Goal: Transaction & Acquisition: Book appointment/travel/reservation

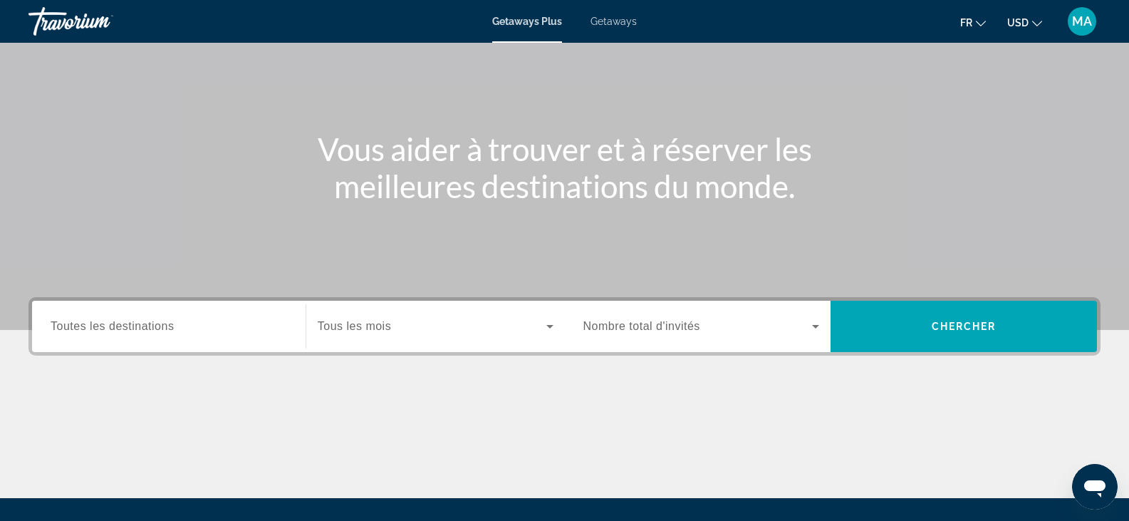
scroll to position [143, 0]
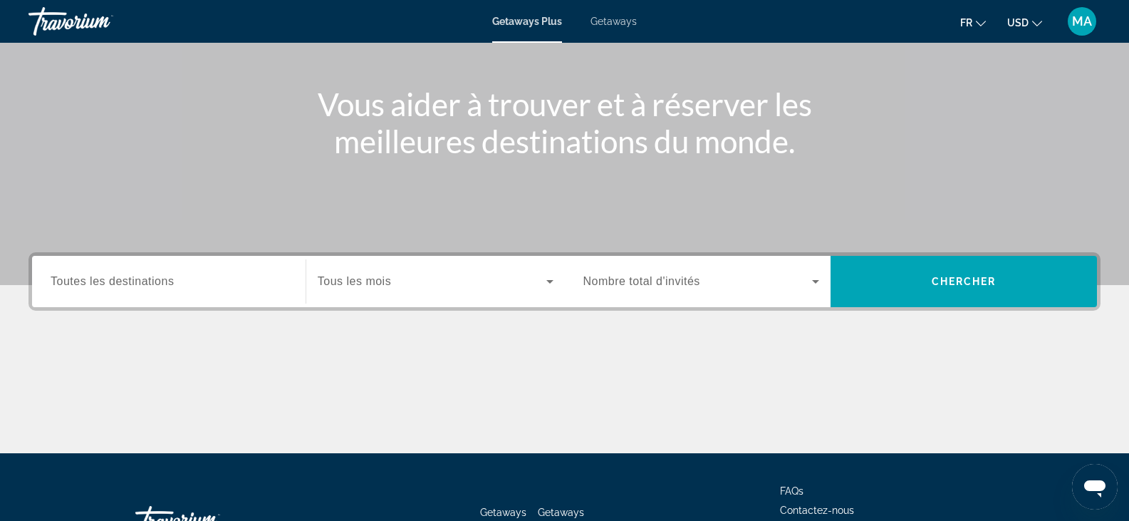
click at [200, 290] on div "Search widget" at bounding box center [169, 282] width 237 height 41
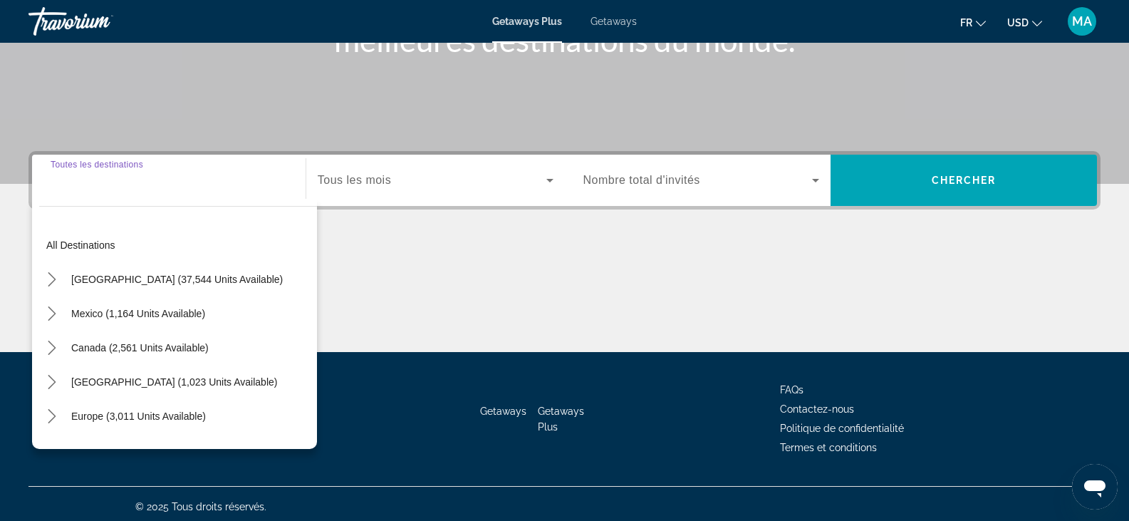
scroll to position [249, 0]
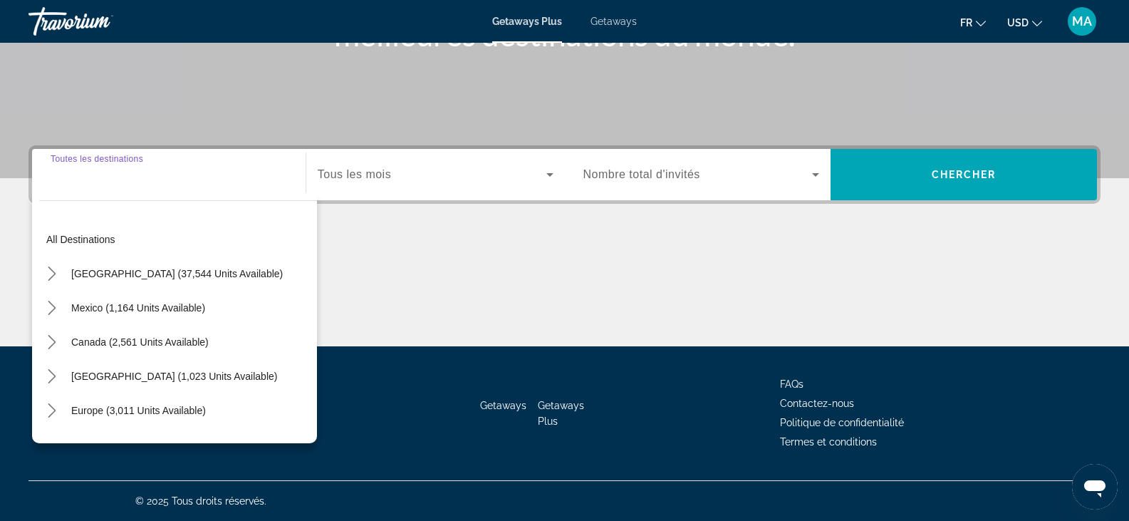
click at [125, 183] on div "Search widget" at bounding box center [169, 175] width 237 height 41
click at [160, 175] on input "Destination Toutes les destinations" at bounding box center [169, 175] width 237 height 17
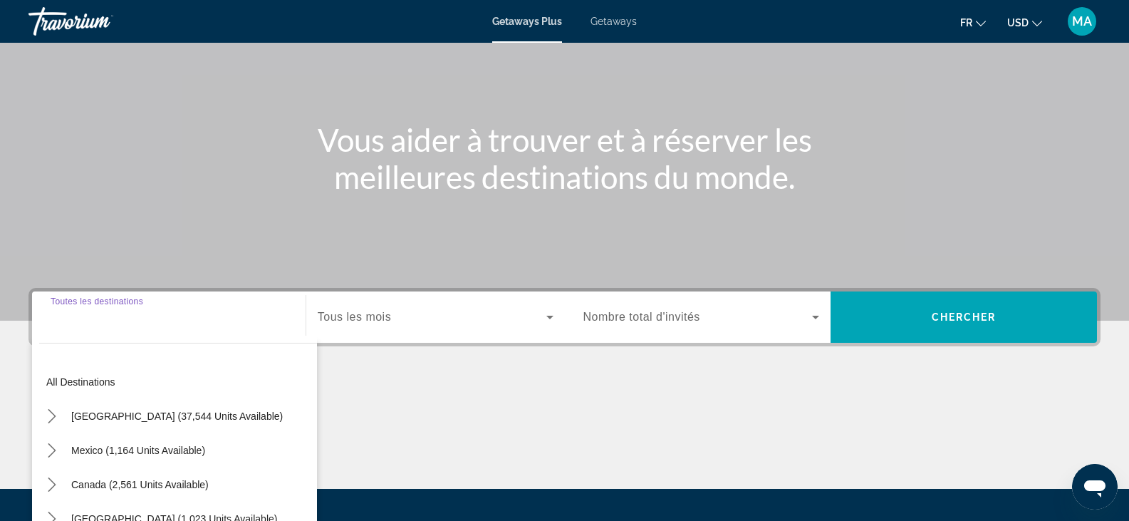
click at [103, 321] on input "Destination Toutes les destinations" at bounding box center [169, 317] width 237 height 17
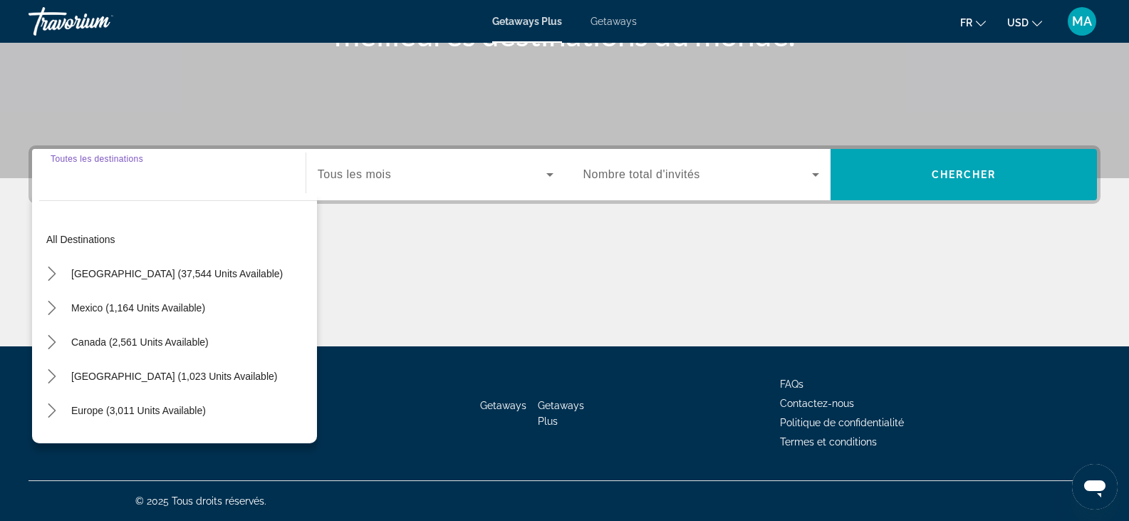
click at [98, 175] on input "Destination Toutes les destinations" at bounding box center [169, 175] width 237 height 17
click at [392, 171] on span "Search widget" at bounding box center [432, 174] width 229 height 17
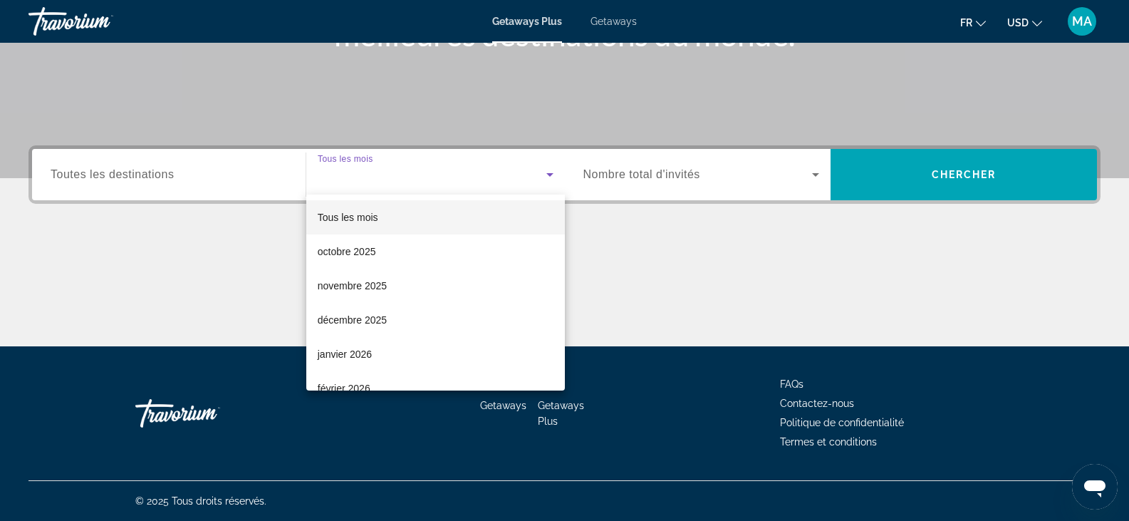
click at [134, 179] on div at bounding box center [564, 260] width 1129 height 521
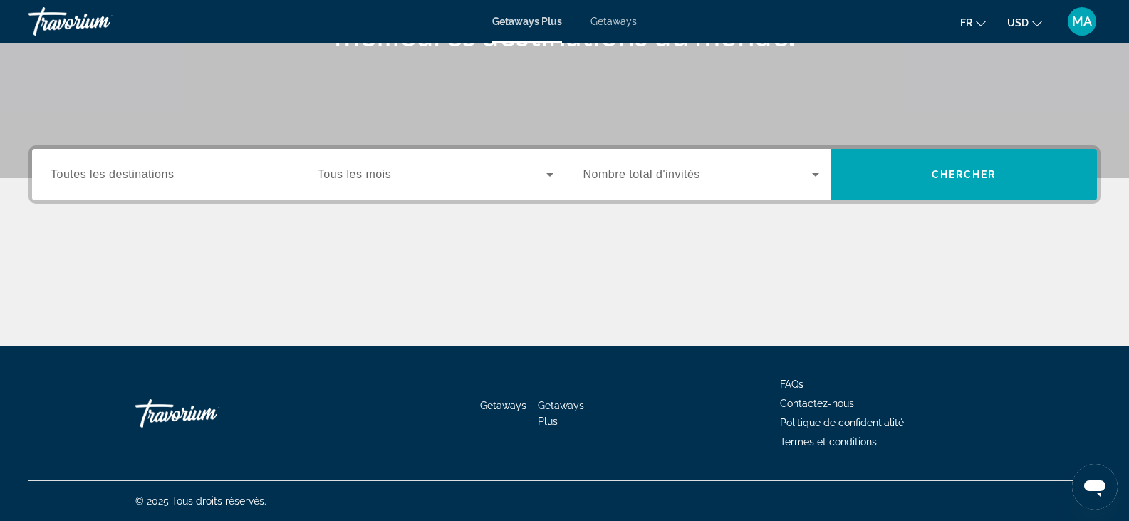
click at [134, 179] on span "Toutes les destinations" at bounding box center [112, 174] width 123 height 12
click at [134, 179] on input "Destination Toutes les destinations" at bounding box center [169, 175] width 237 height 17
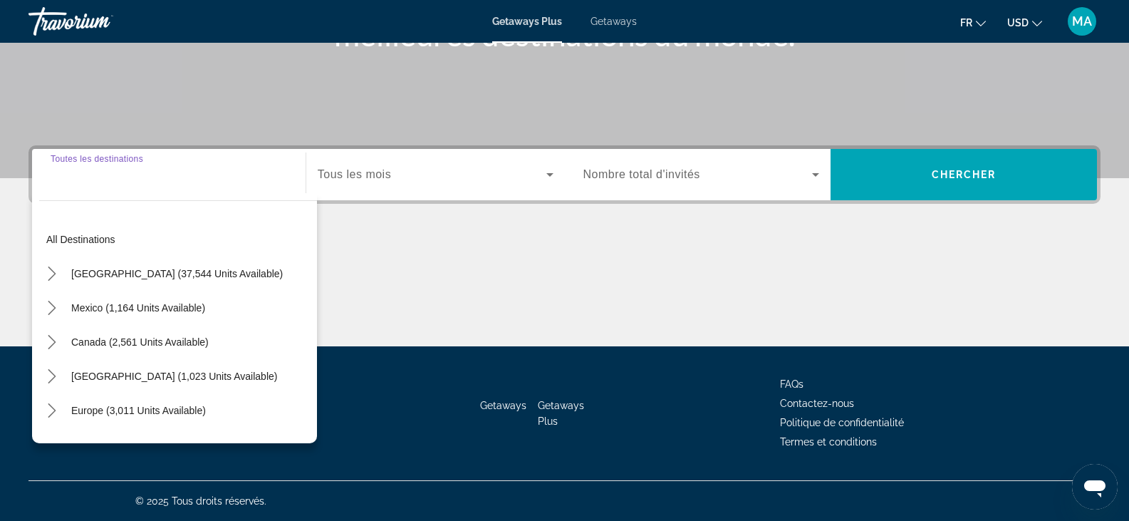
click at [470, 264] on div "Main content" at bounding box center [565, 292] width 1072 height 107
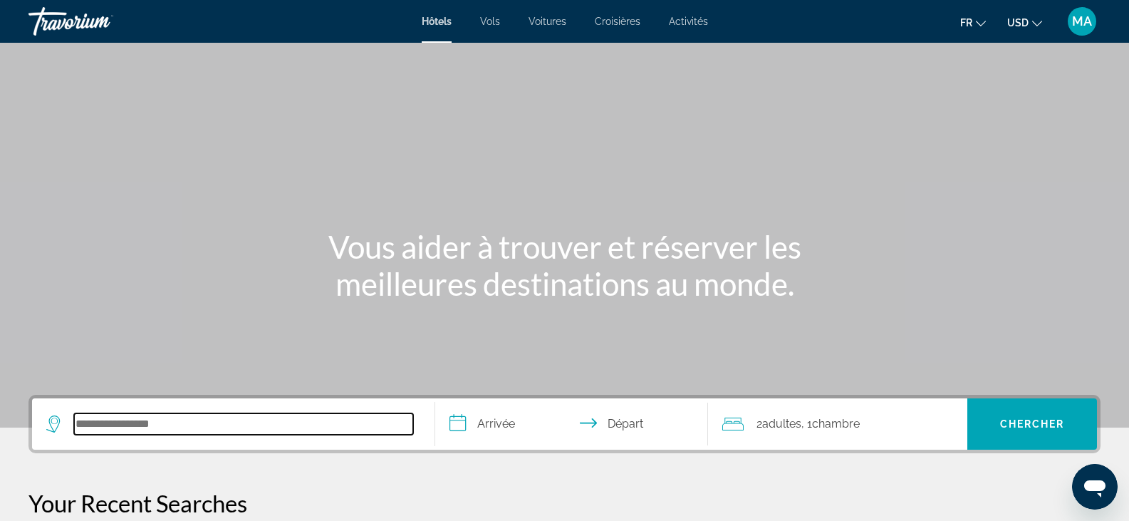
click at [156, 428] on input "Search hotel destination" at bounding box center [243, 423] width 339 height 21
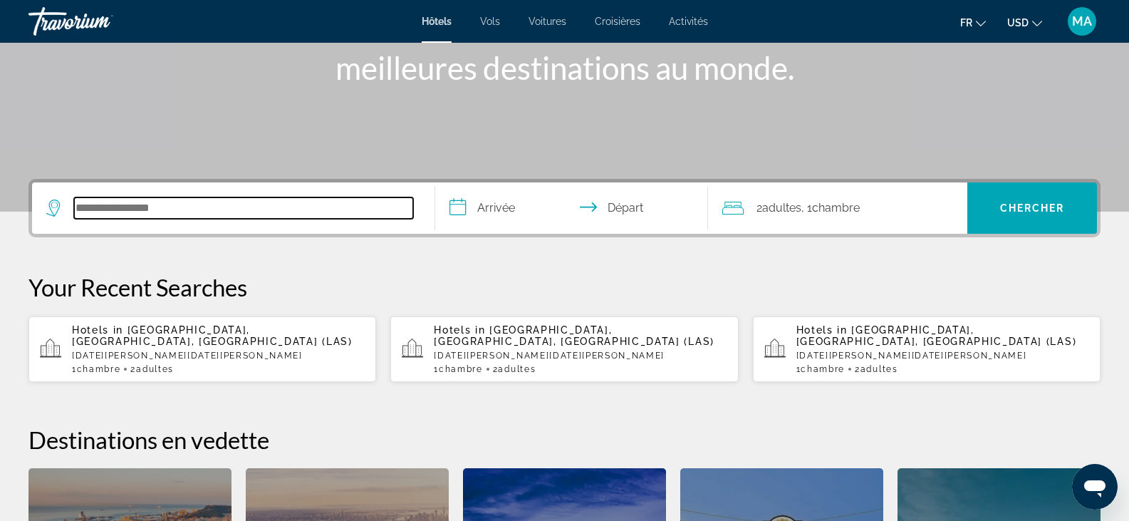
scroll to position [348, 0]
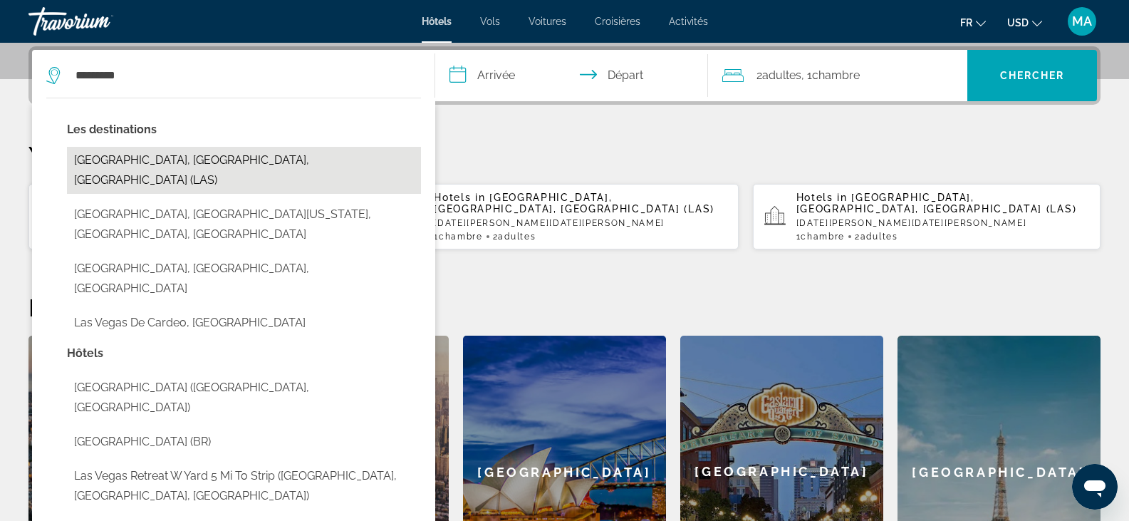
click at [228, 165] on button "Las Vegas, NV, United States (LAS)" at bounding box center [244, 170] width 354 height 47
type input "**********"
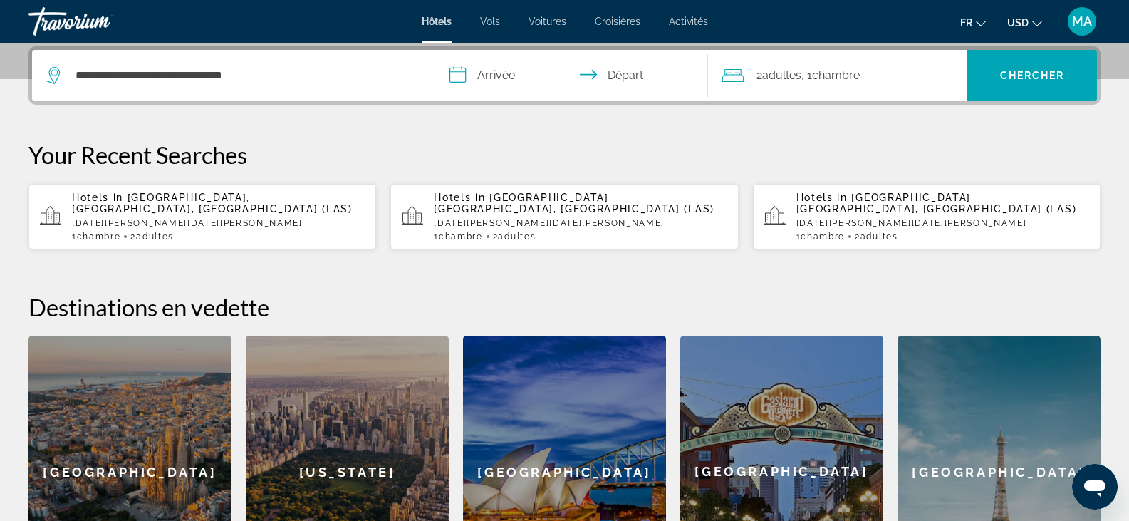
click at [486, 77] on input "**********" at bounding box center [574, 78] width 279 height 56
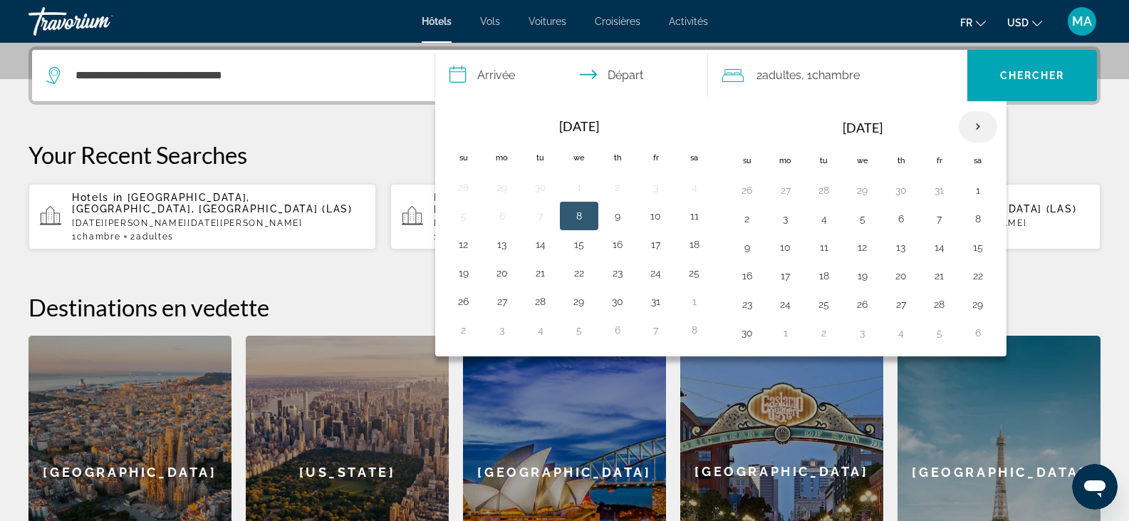
click at [970, 127] on th "Next month" at bounding box center [978, 126] width 38 height 31
click at [866, 280] on button "21" at bounding box center [863, 276] width 23 height 20
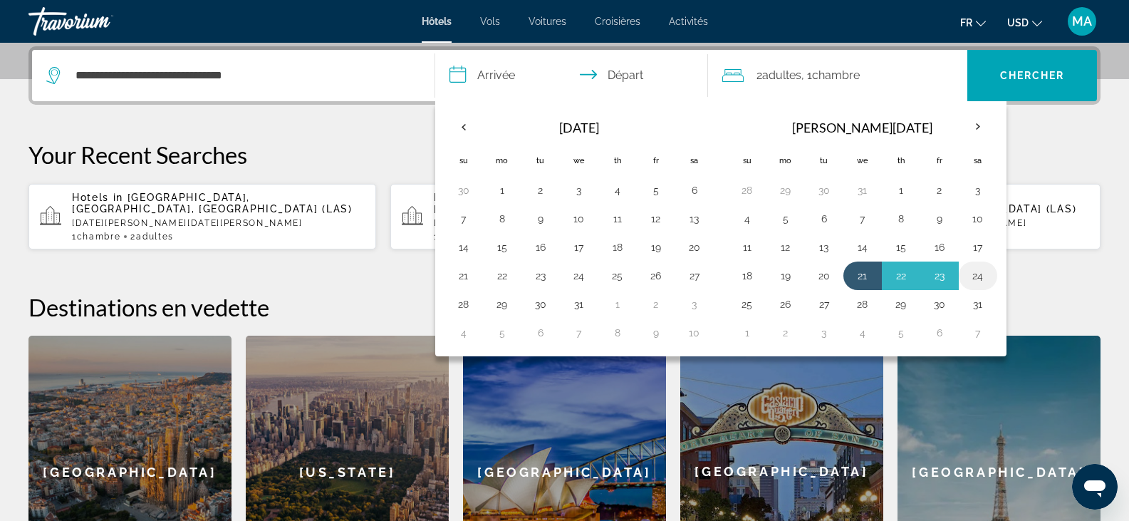
click at [979, 276] on button "24" at bounding box center [978, 276] width 23 height 20
type input "**********"
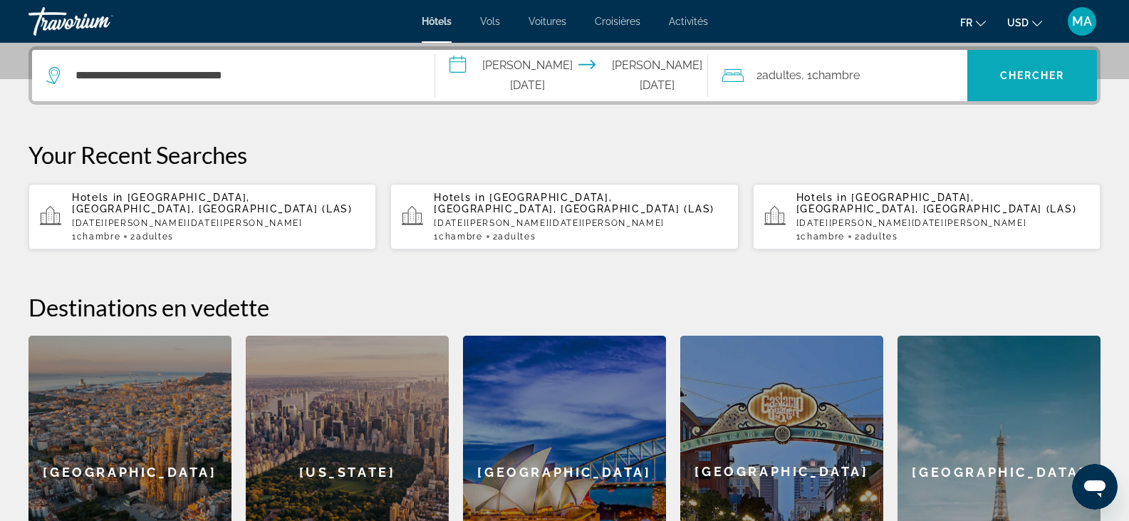
click at [1049, 74] on span "Chercher" at bounding box center [1032, 75] width 65 height 11
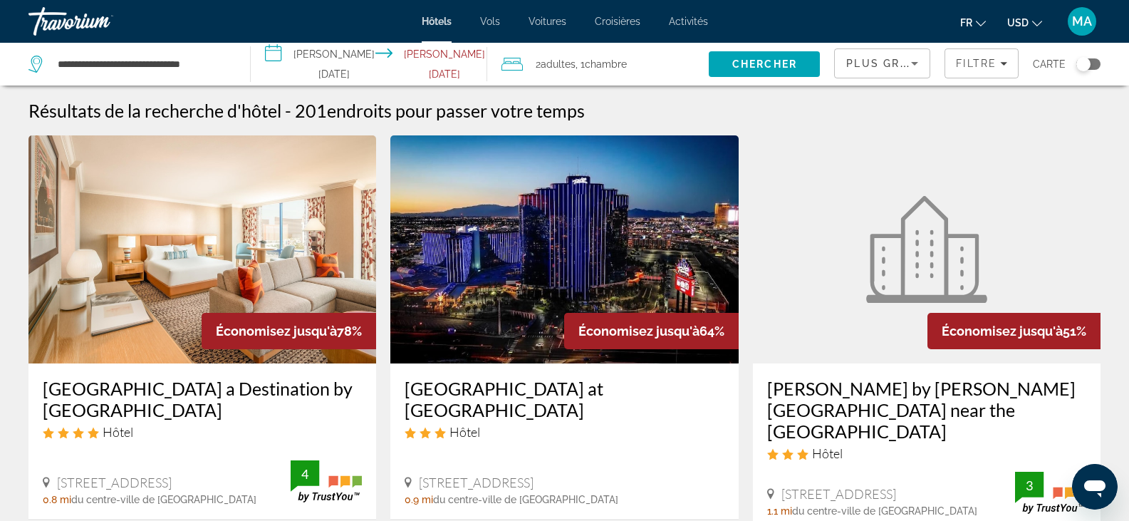
click at [1030, 26] on button "USD USD ($) MXN (Mex$) CAD (Can$) GBP (£) EUR (€) AUD (A$) NZD (NZ$) CNY (CN¥)" at bounding box center [1025, 22] width 35 height 21
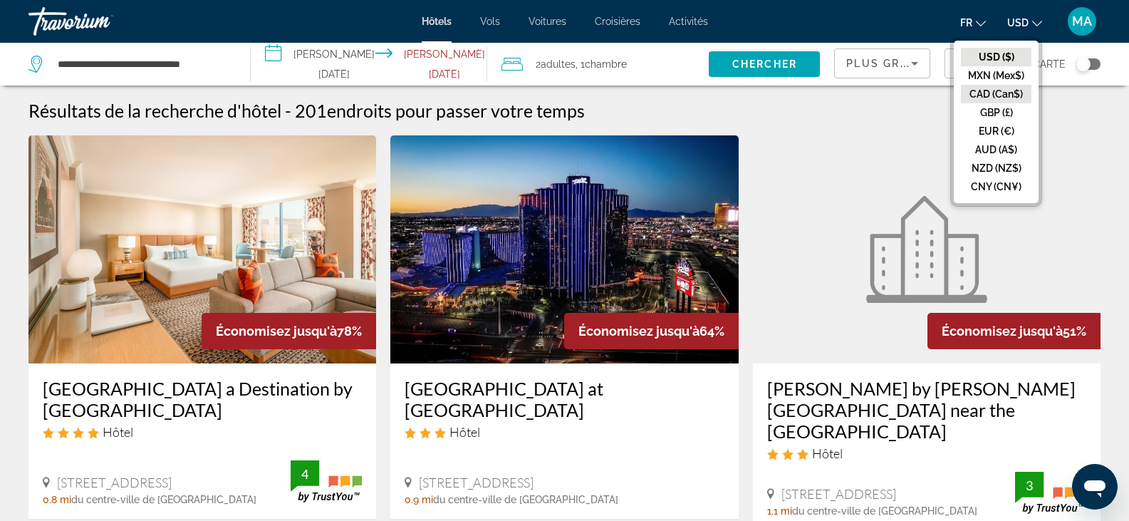
click at [997, 99] on button "CAD (Can$)" at bounding box center [996, 94] width 71 height 19
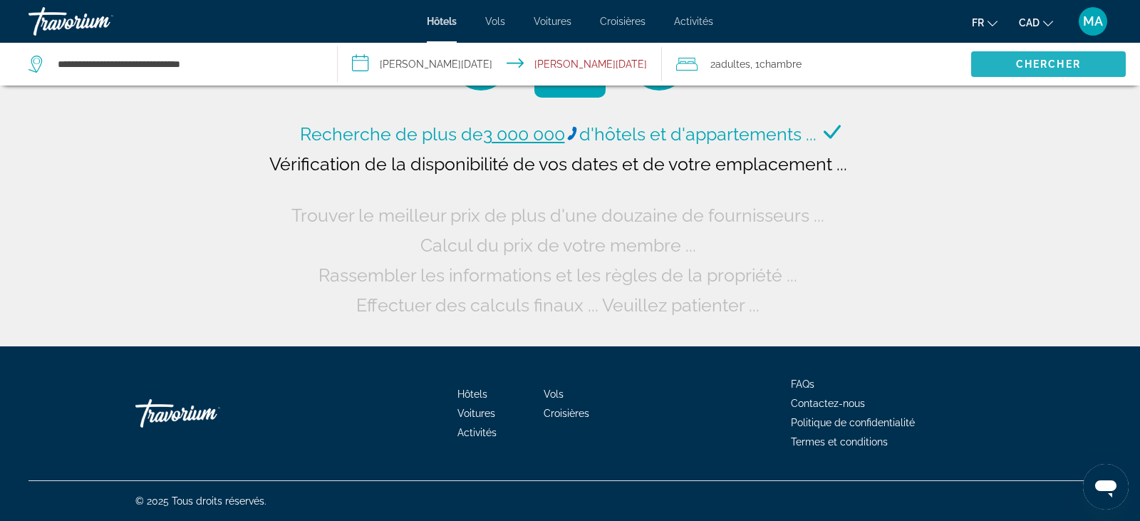
click at [1025, 64] on span "Chercher" at bounding box center [1048, 63] width 65 height 11
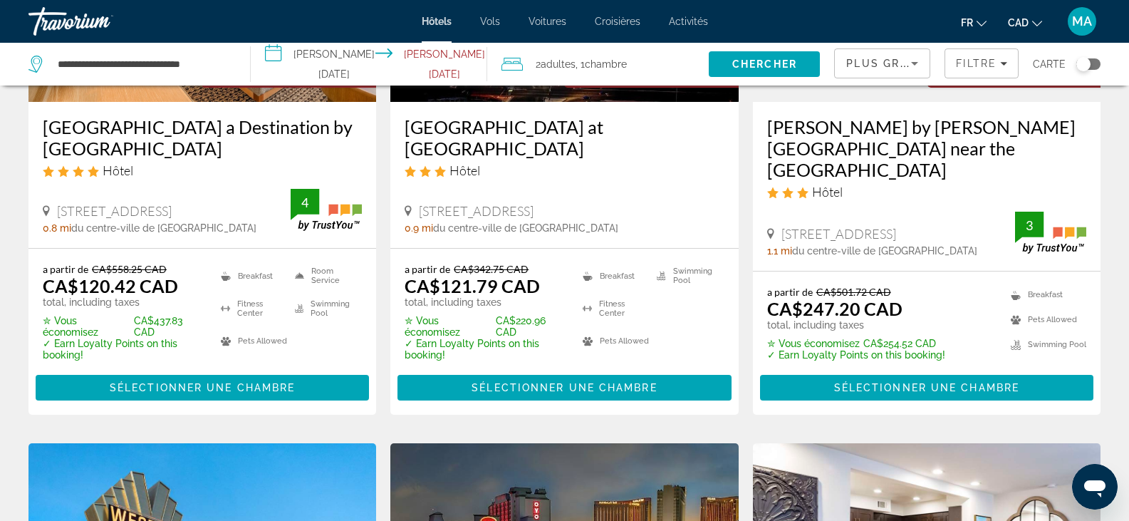
scroll to position [285, 0]
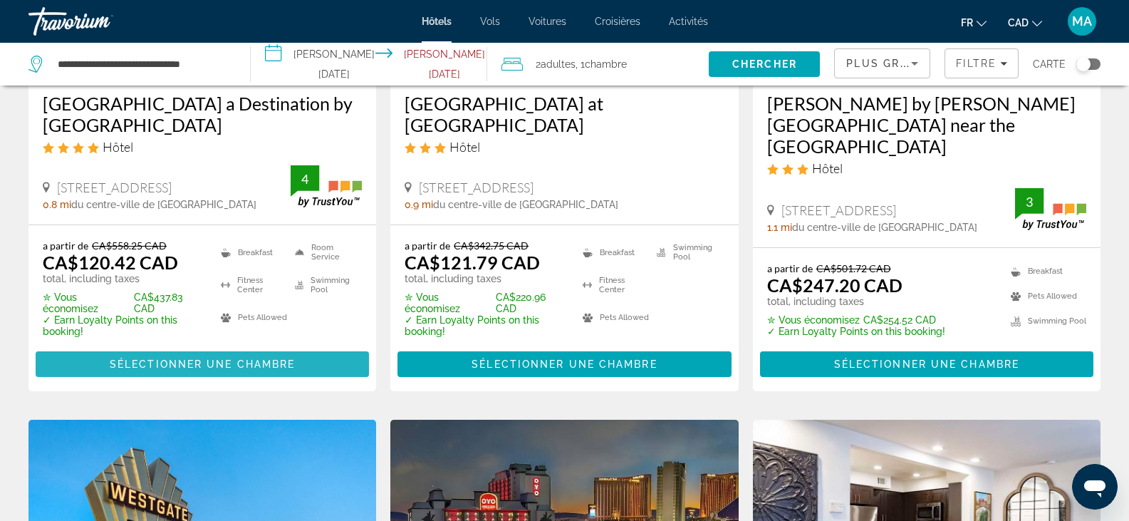
click at [167, 368] on span "Sélectionner une chambre" at bounding box center [202, 363] width 185 height 11
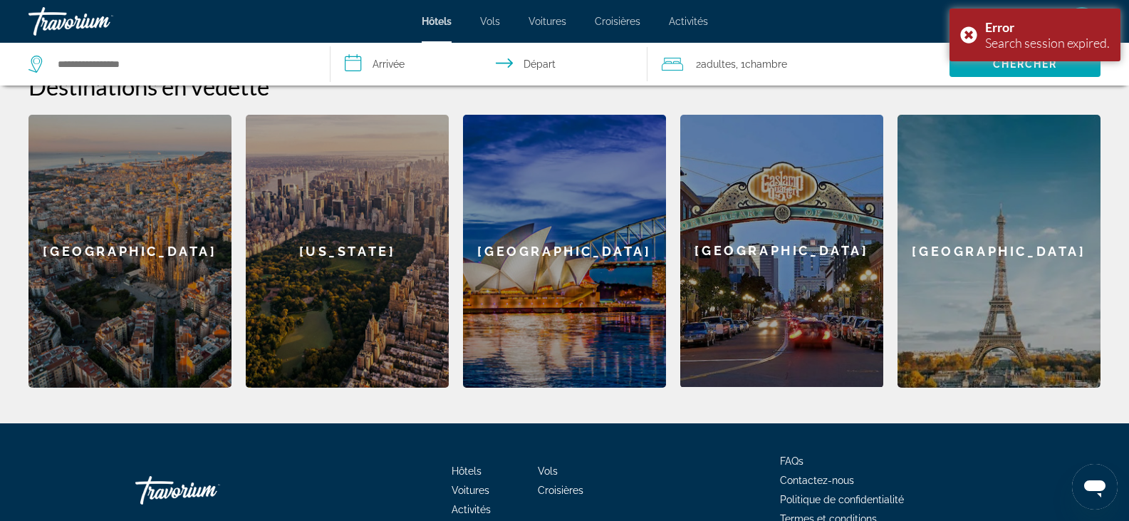
scroll to position [635, 0]
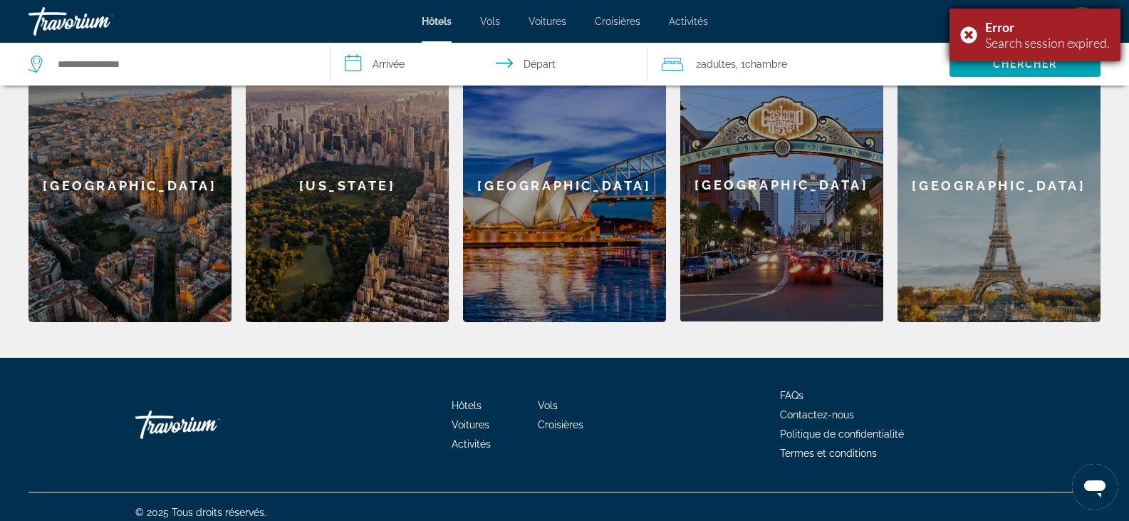
click at [968, 33] on div "Error Search session expired." at bounding box center [1035, 35] width 171 height 53
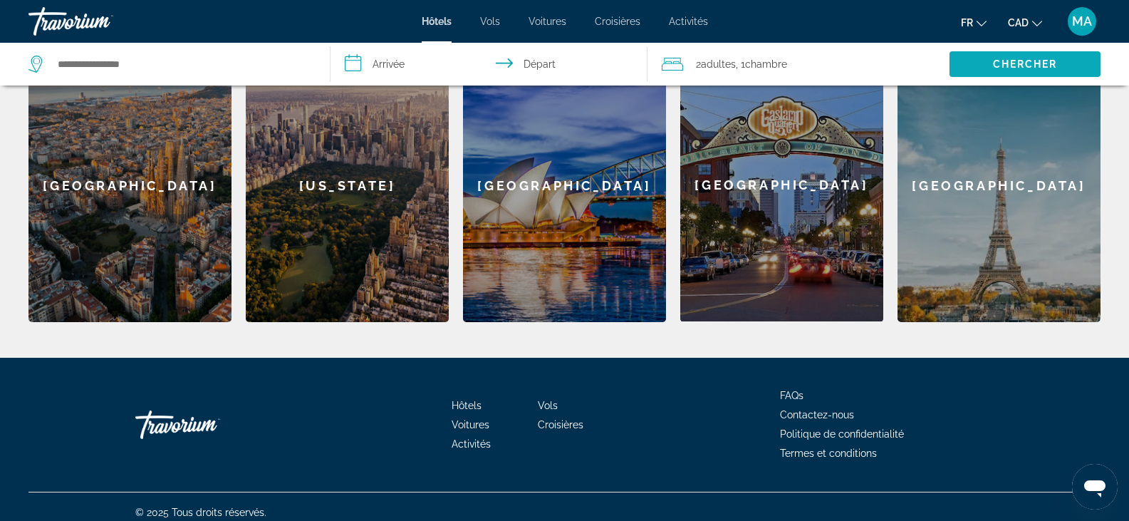
click at [996, 66] on span "Chercher" at bounding box center [1025, 63] width 65 height 11
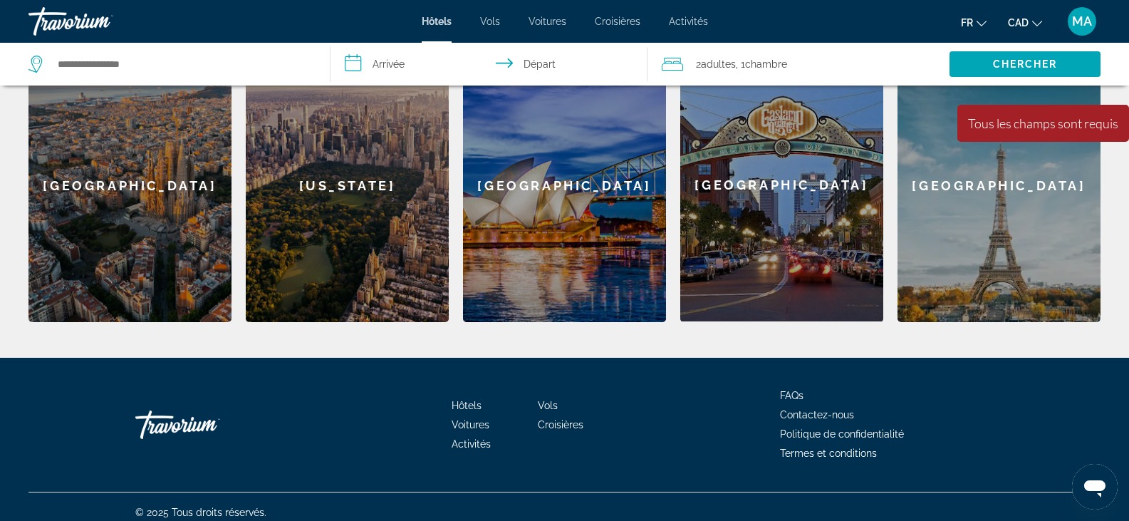
scroll to position [207, 0]
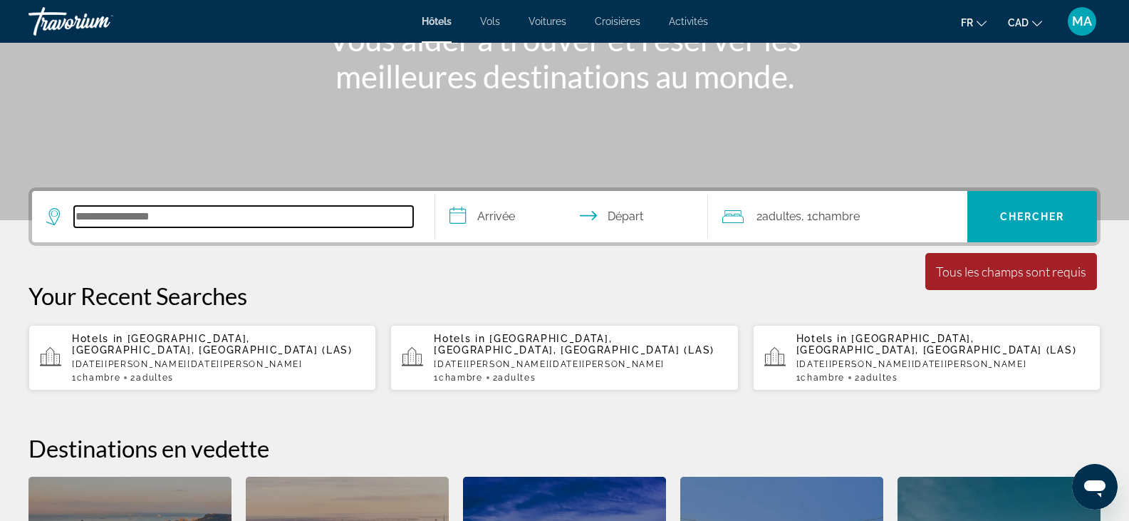
click at [144, 217] on input "Search hotel destination" at bounding box center [243, 216] width 339 height 21
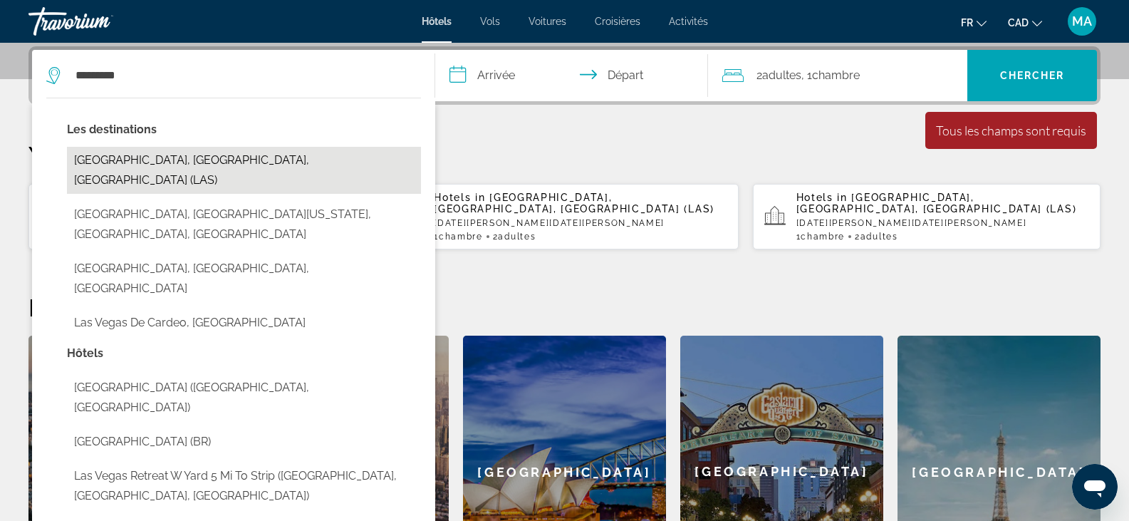
click at [154, 166] on button "Las Vegas, NV, United States (LAS)" at bounding box center [244, 170] width 354 height 47
type input "**********"
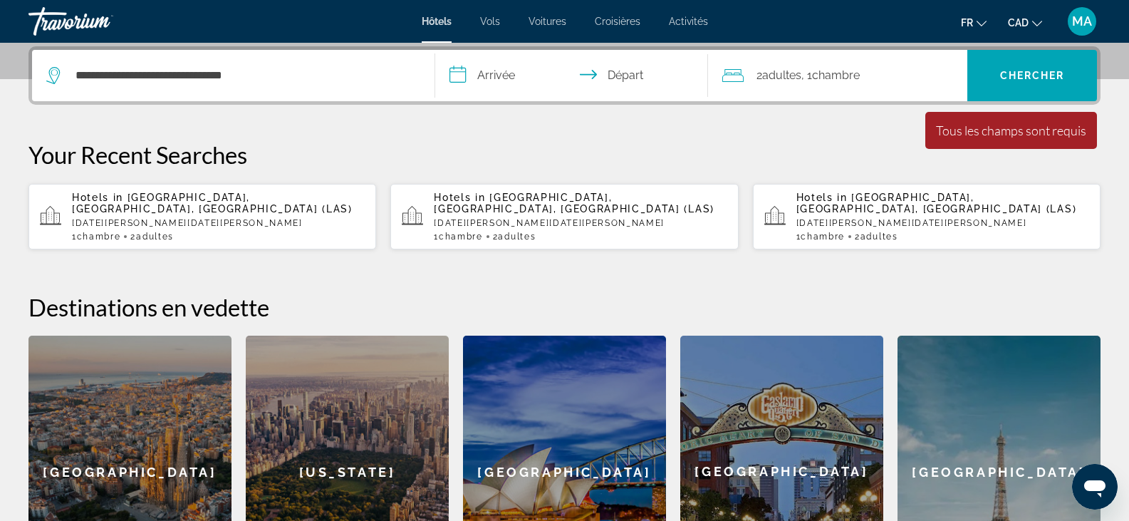
click at [491, 78] on input "**********" at bounding box center [574, 78] width 279 height 56
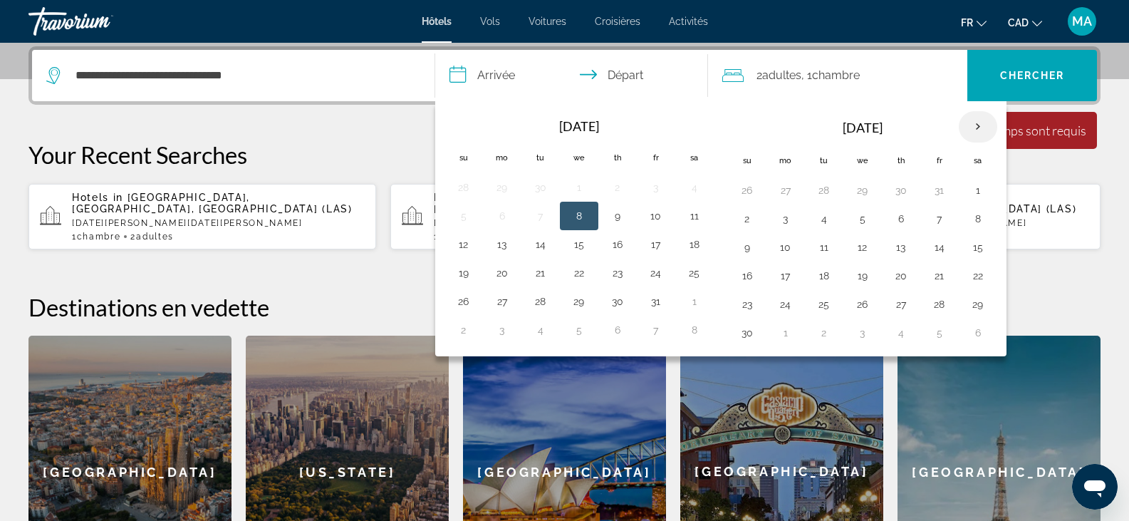
click at [973, 128] on th "Next month" at bounding box center [978, 126] width 38 height 31
click at [862, 279] on button "21" at bounding box center [863, 276] width 23 height 20
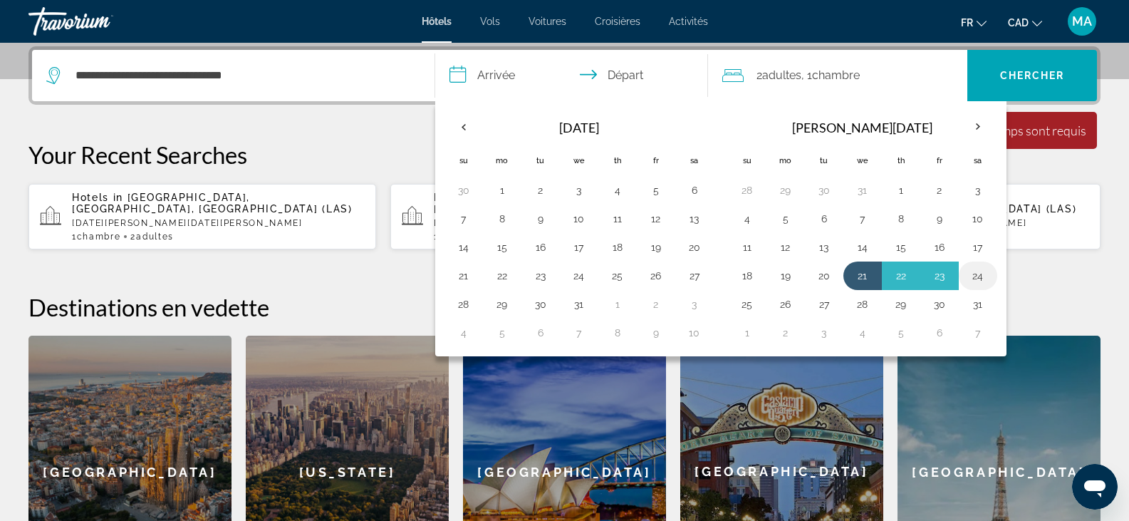
click at [986, 272] on button "24" at bounding box center [978, 276] width 23 height 20
type input "**********"
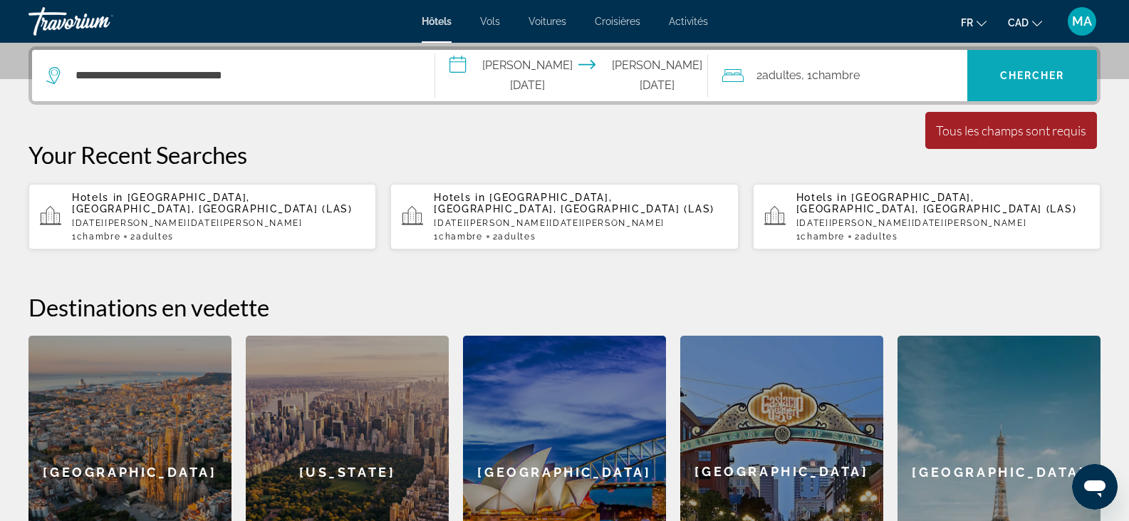
click at [1008, 70] on span "Chercher" at bounding box center [1032, 75] width 65 height 11
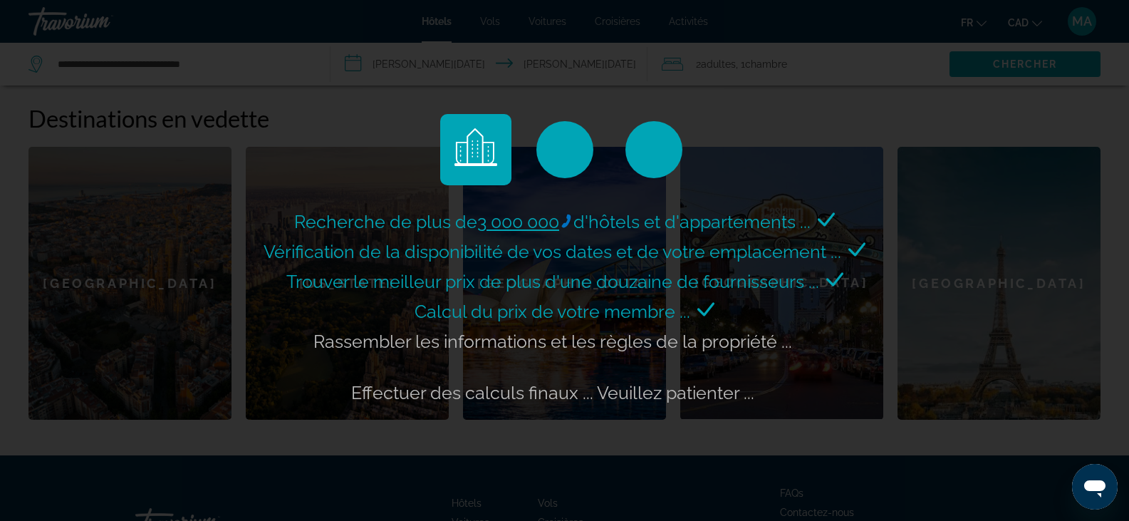
scroll to position [633, 0]
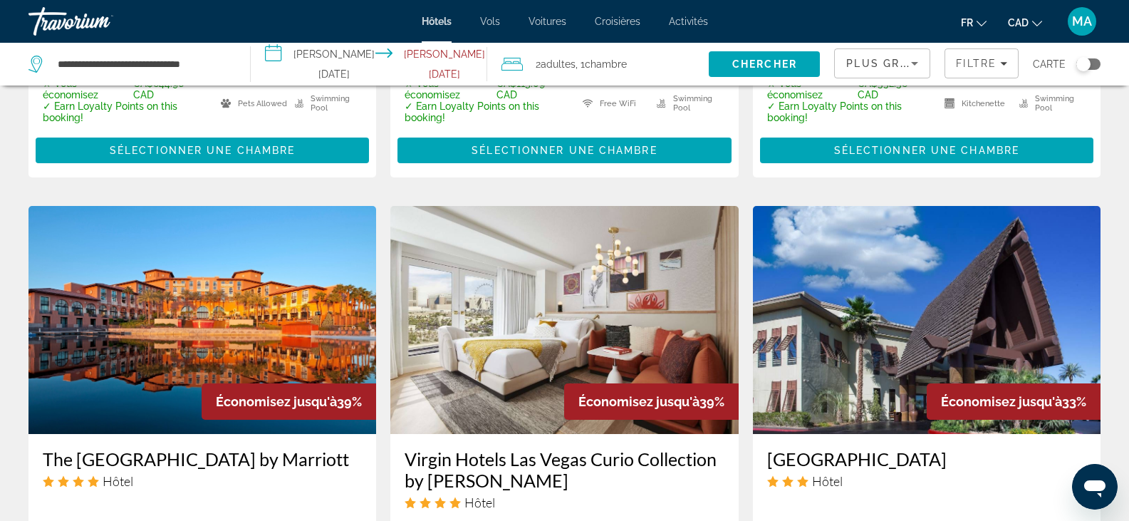
scroll to position [713, 0]
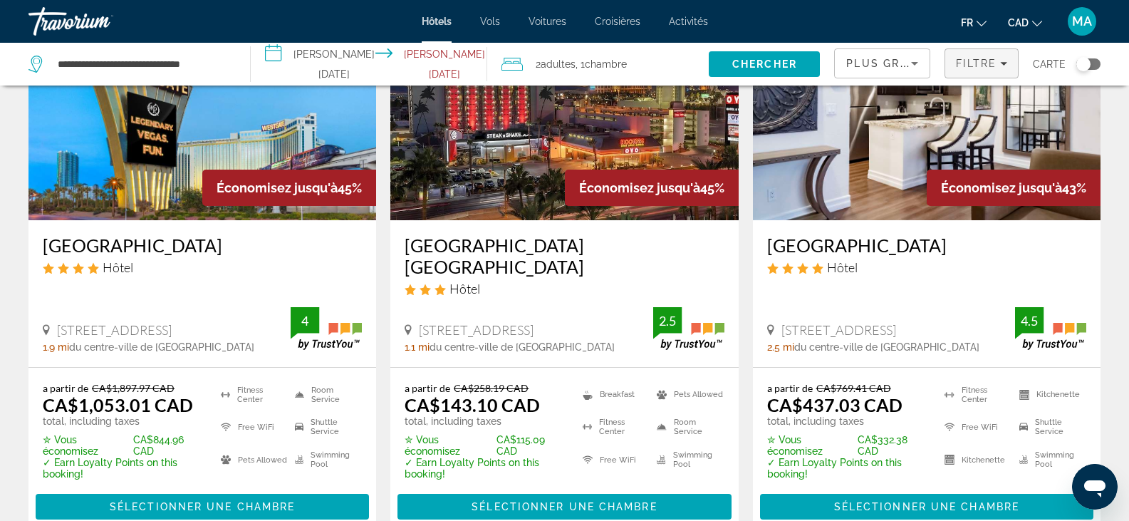
click at [981, 70] on span "Filters" at bounding box center [982, 63] width 73 height 34
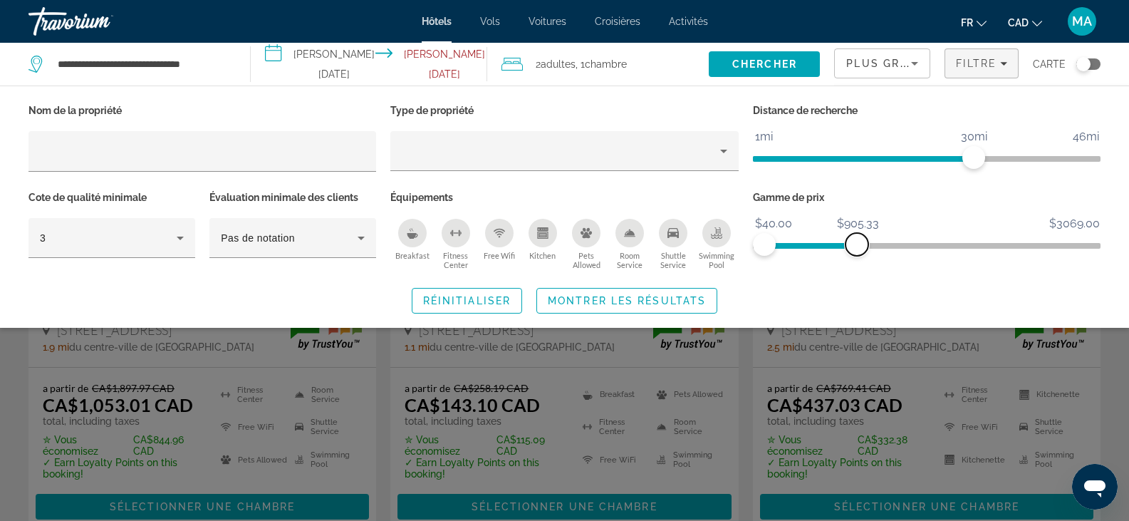
drag, startPoint x: 1087, startPoint y: 241, endPoint x: 857, endPoint y: 259, distance: 230.8
click at [857, 259] on div "Gamme de prix $40.00 $3069.00 $40.00 $905.33" at bounding box center [927, 230] width 362 height 86
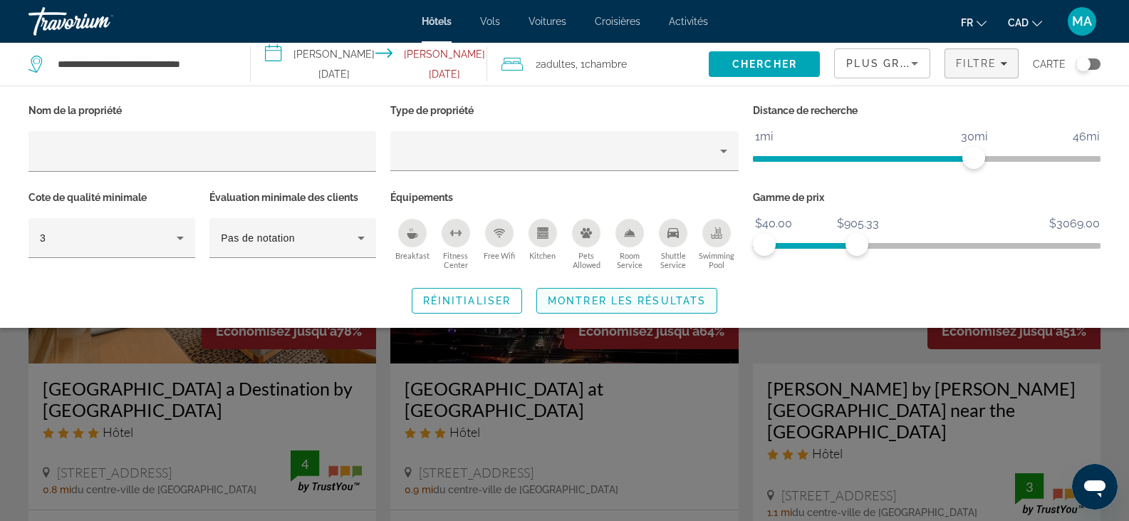
click at [604, 299] on span "Montrer les résultats" at bounding box center [627, 300] width 158 height 11
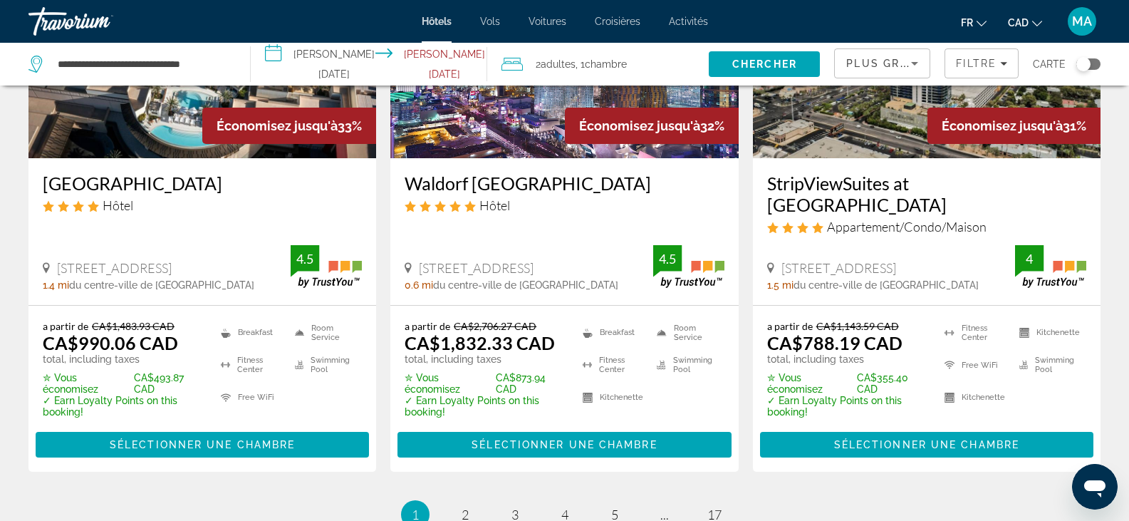
scroll to position [1995, 0]
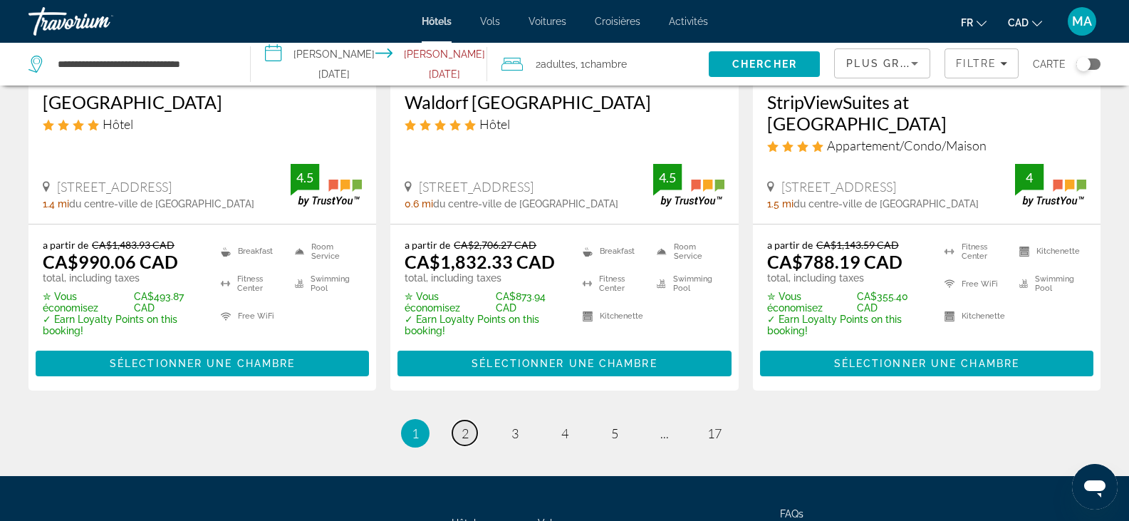
click at [467, 425] on span "2" at bounding box center [465, 433] width 7 height 16
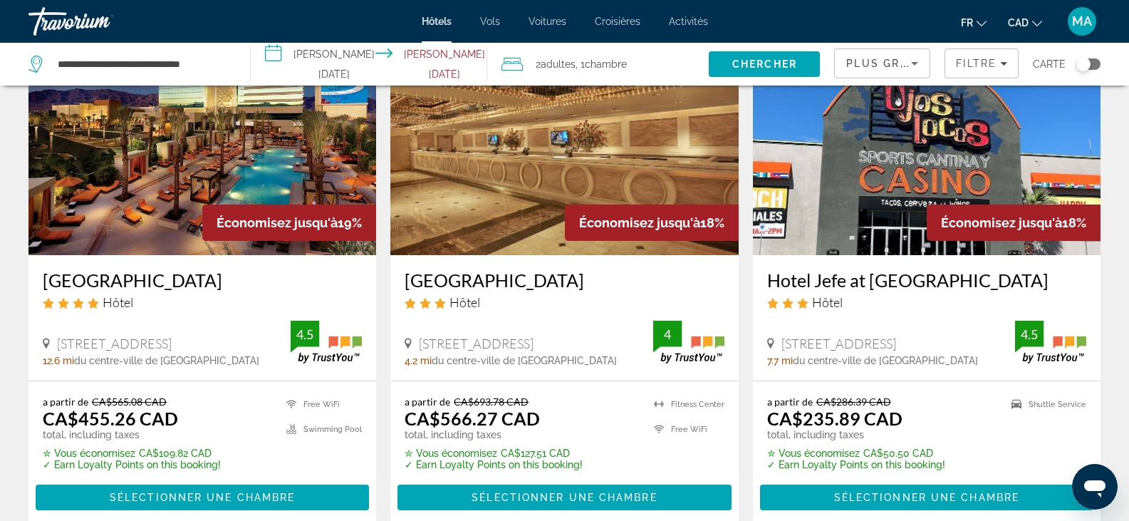
scroll to position [1924, 0]
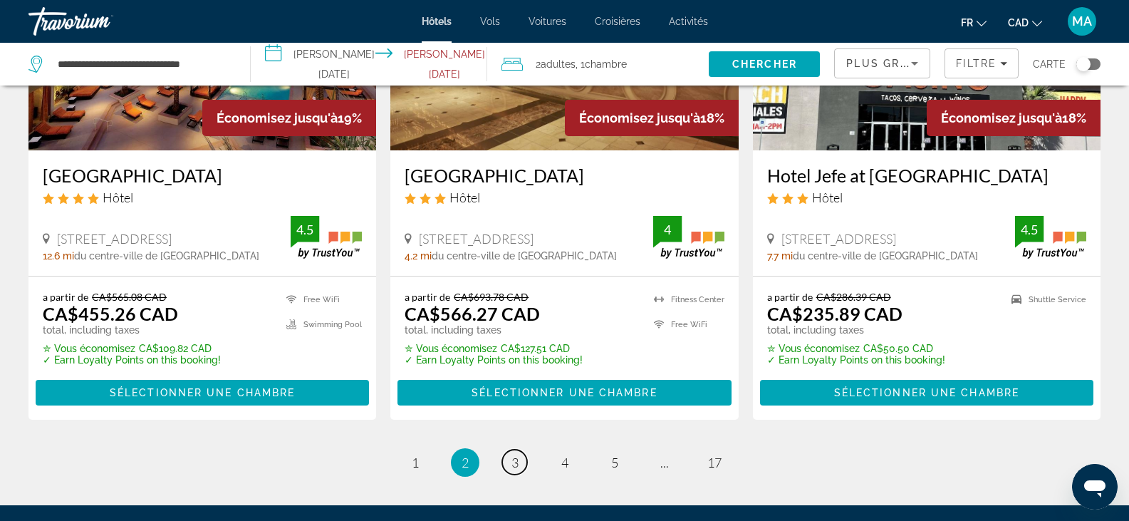
click at [517, 455] on span "3" at bounding box center [515, 463] width 7 height 16
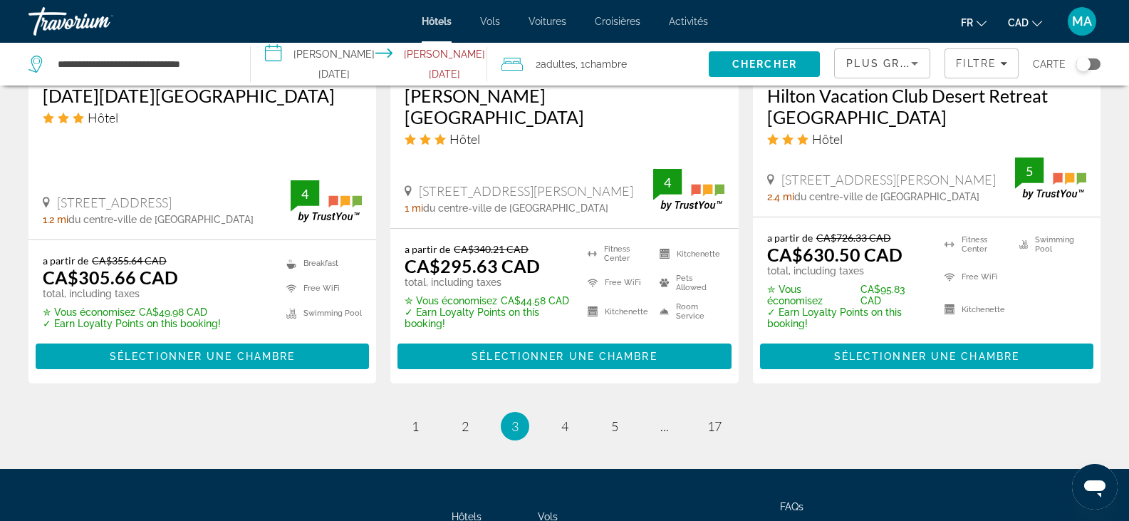
scroll to position [2061, 0]
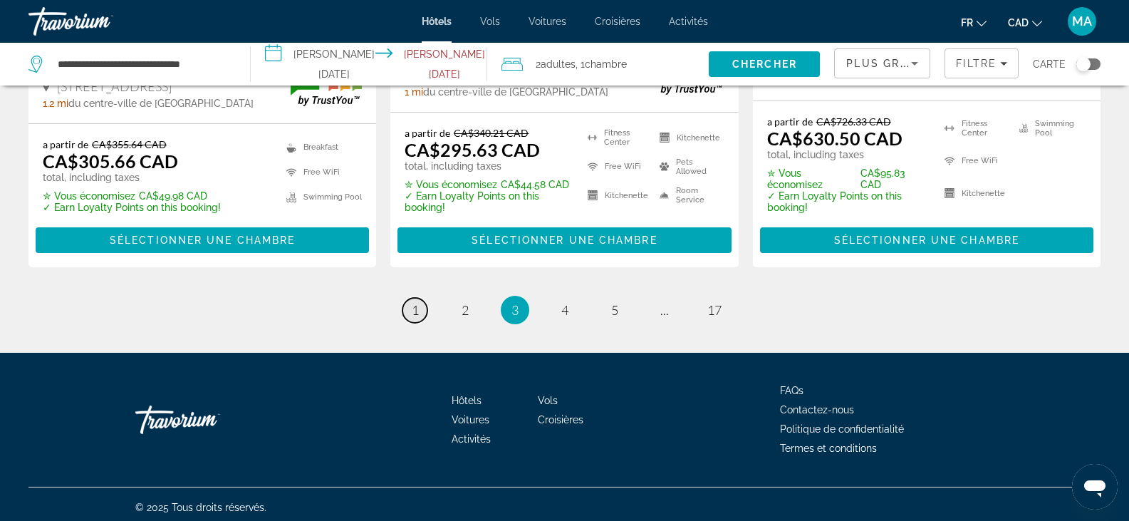
click at [418, 304] on span "1" at bounding box center [415, 310] width 7 height 16
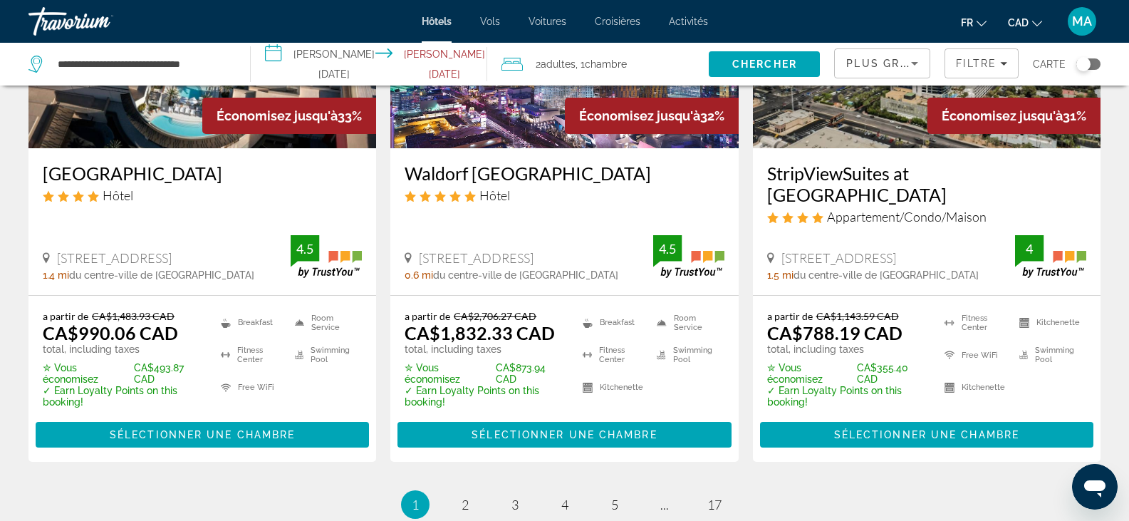
scroll to position [1995, 0]
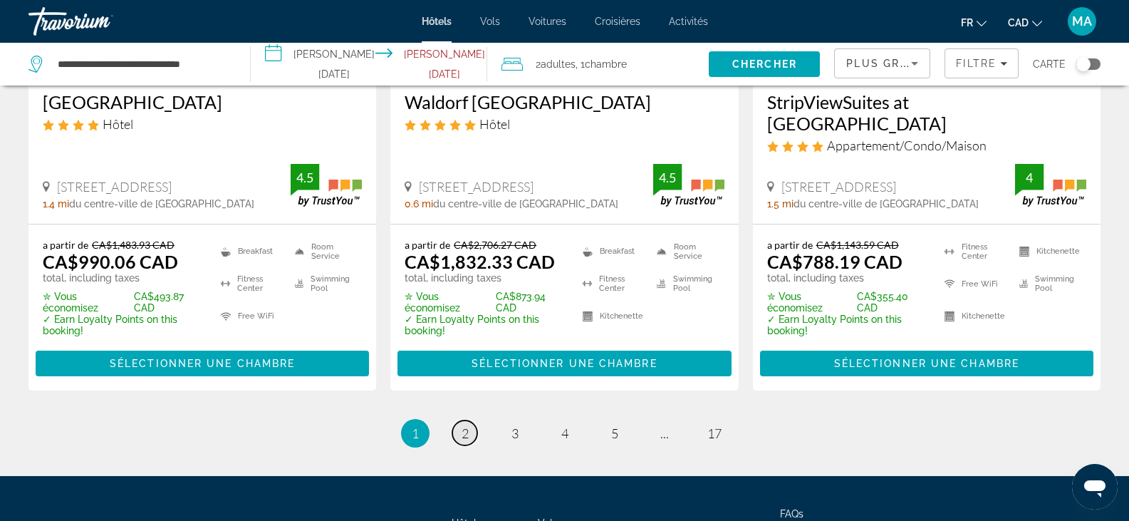
click at [466, 425] on span "2" at bounding box center [465, 433] width 7 height 16
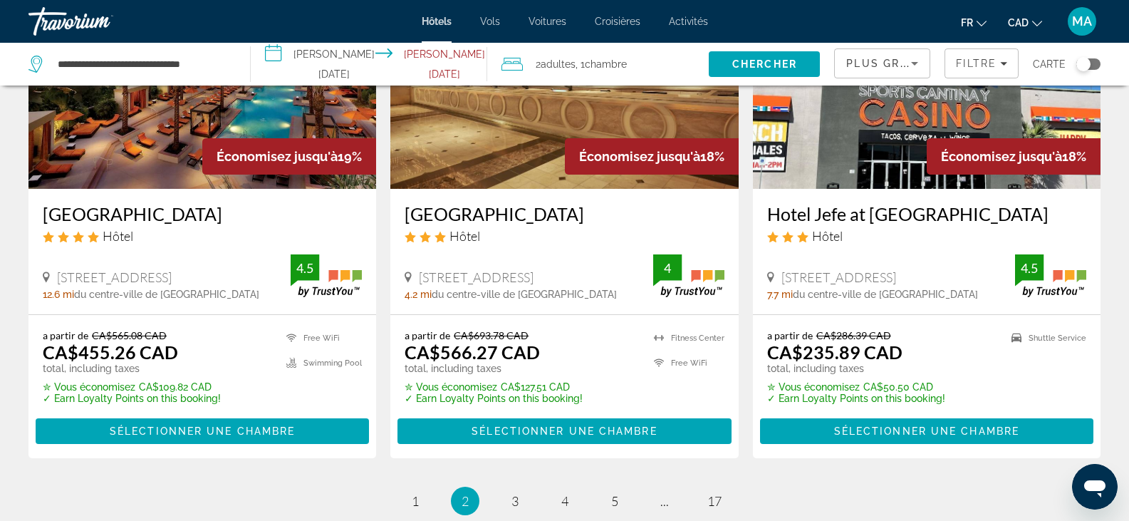
scroll to position [1924, 0]
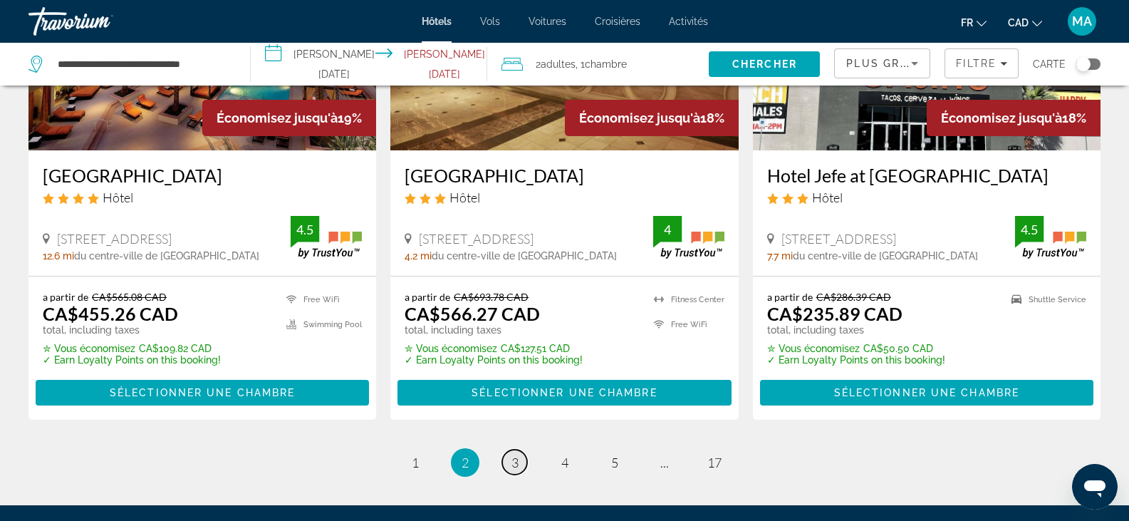
click at [513, 455] on span "3" at bounding box center [515, 463] width 7 height 16
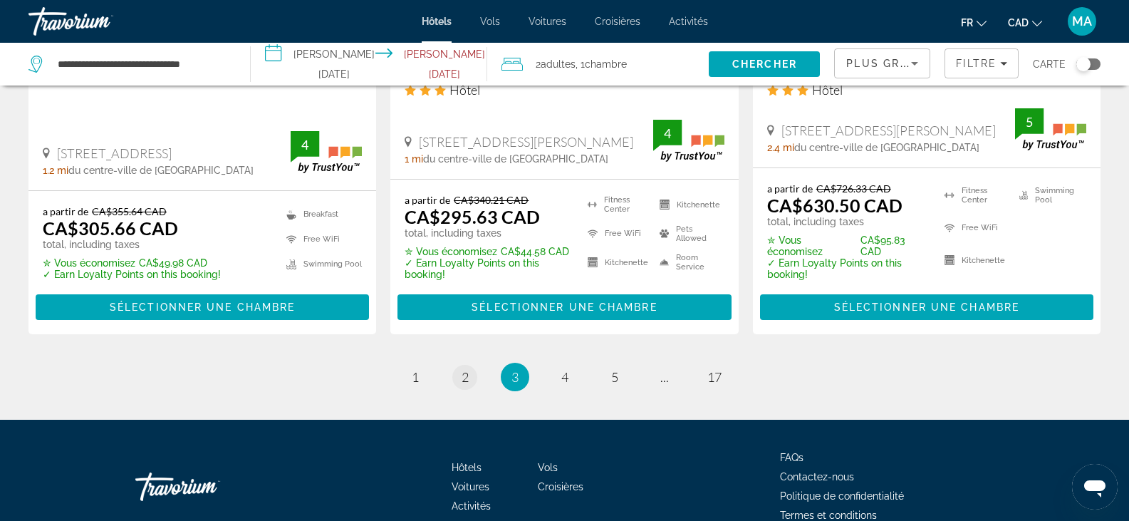
scroll to position [2061, 0]
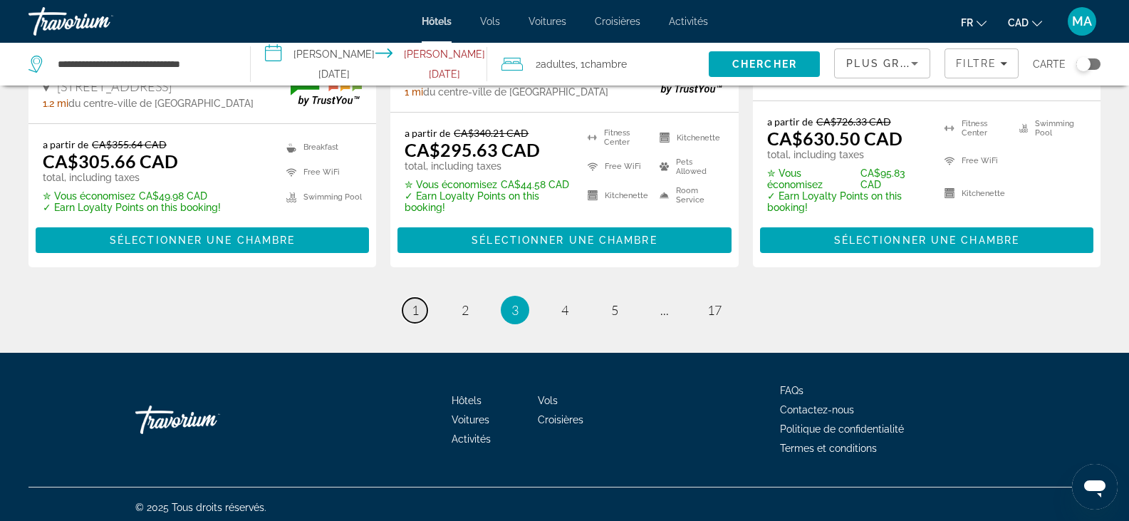
click at [417, 307] on span "1" at bounding box center [415, 310] width 7 height 16
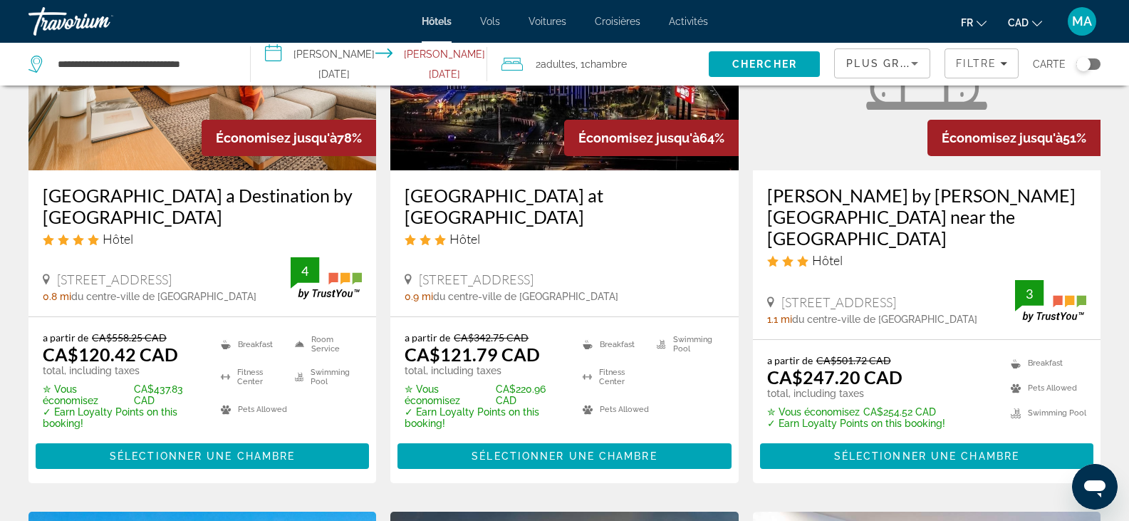
scroll to position [285, 0]
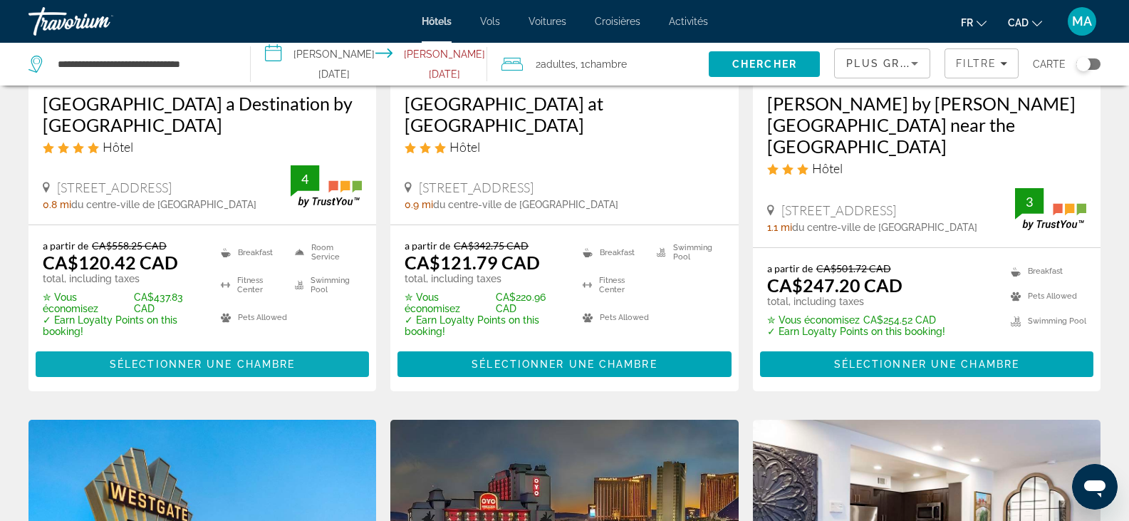
click at [205, 368] on span "Sélectionner une chambre" at bounding box center [202, 363] width 185 height 11
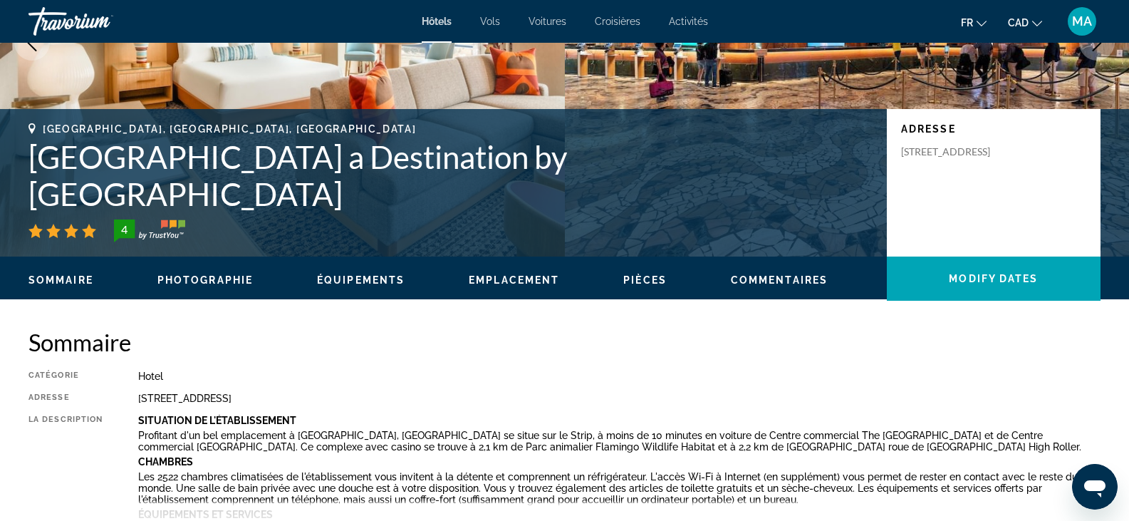
scroll to position [499, 0]
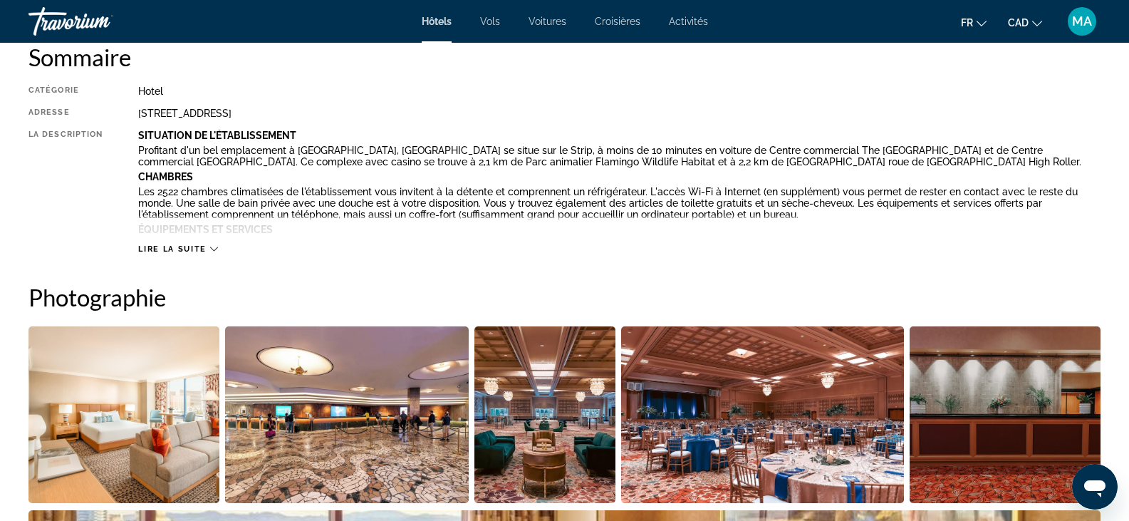
click at [182, 241] on div "Lire la suite" at bounding box center [619, 234] width 963 height 39
click at [178, 248] on span "Lire la suite" at bounding box center [172, 248] width 68 height 9
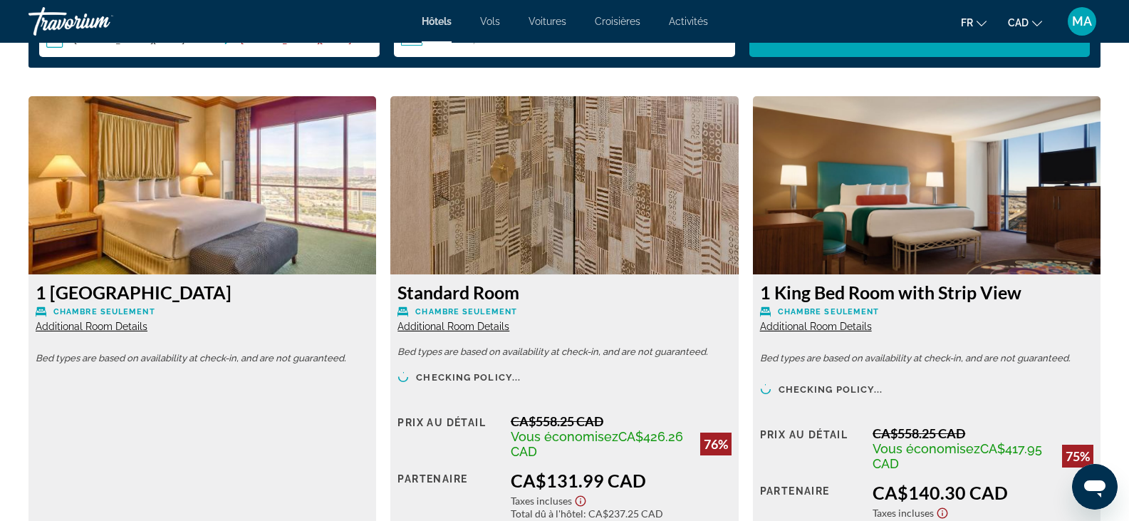
scroll to position [2209, 0]
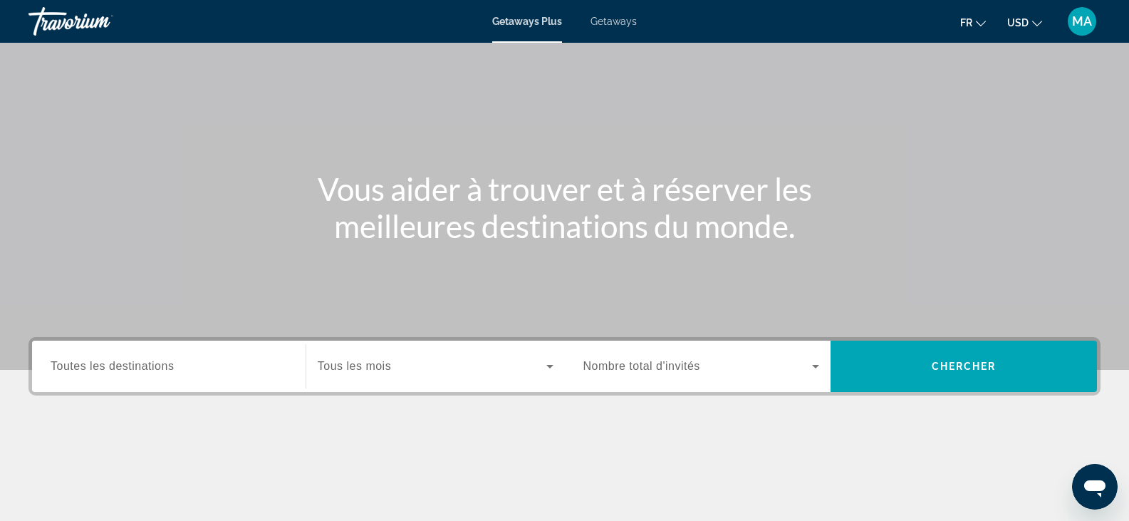
scroll to position [214, 0]
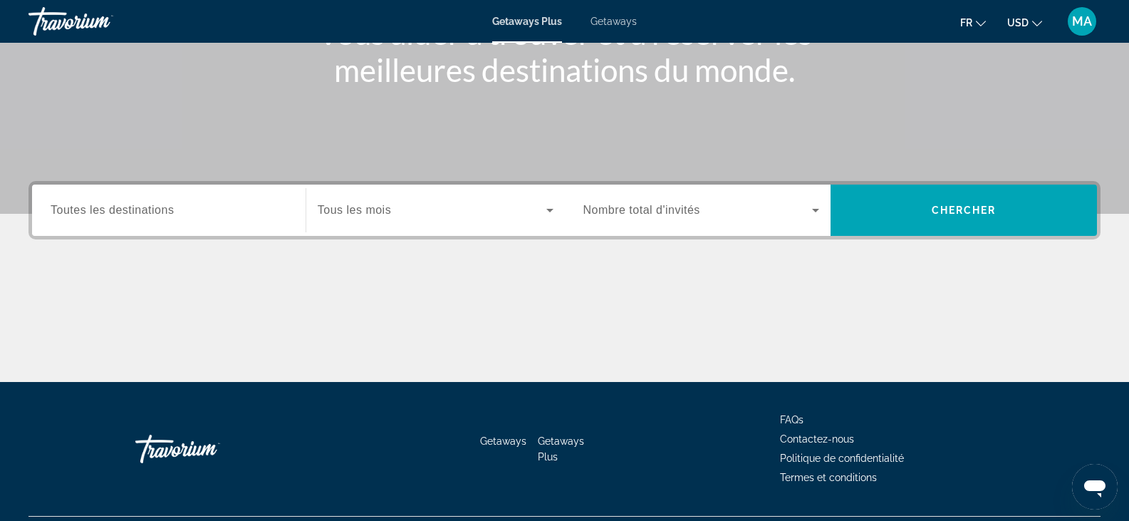
click at [356, 204] on span "Tous les mois" at bounding box center [354, 210] width 73 height 12
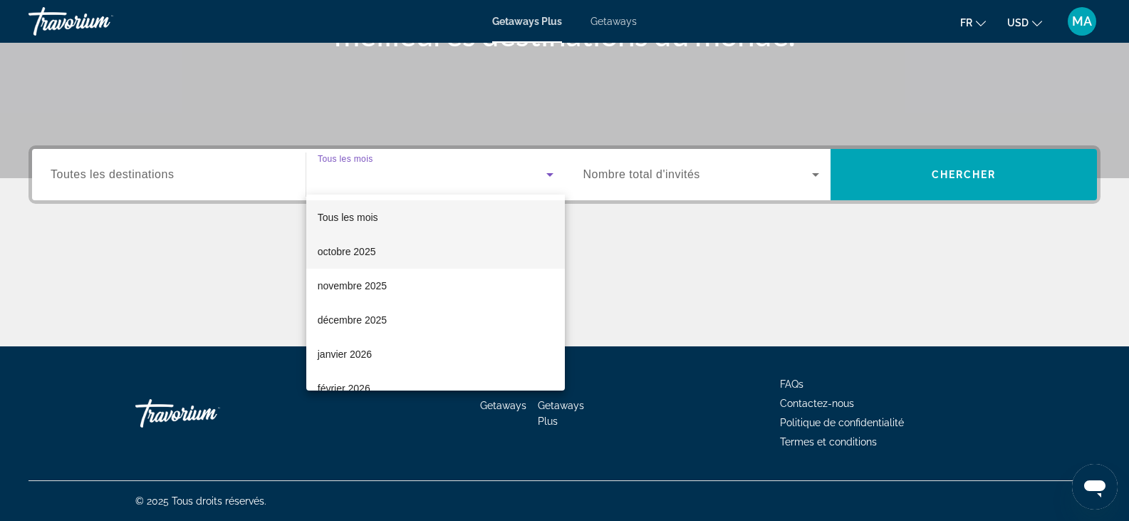
scroll to position [71, 0]
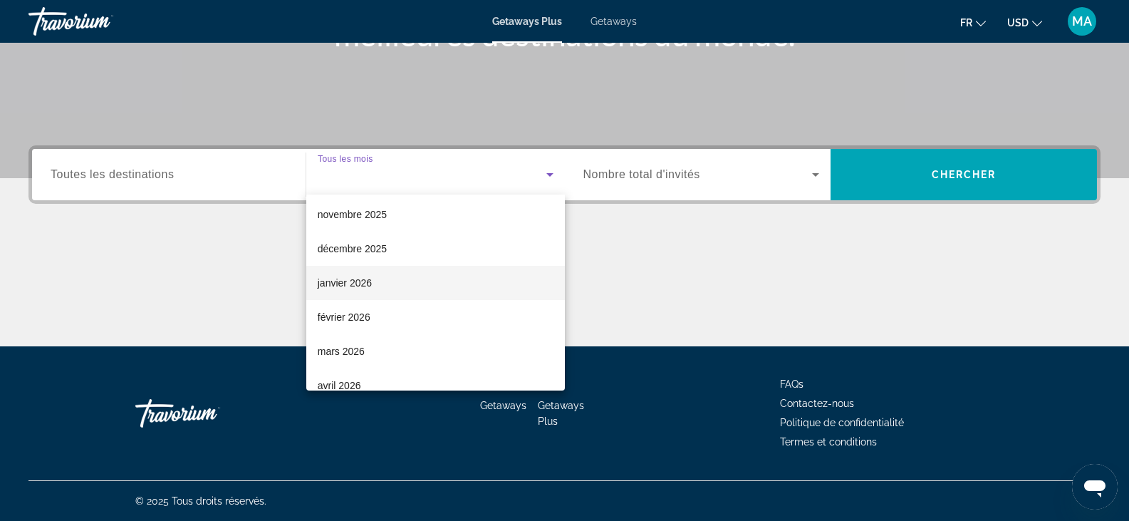
click at [343, 284] on span "janvier 2026" at bounding box center [345, 282] width 54 height 17
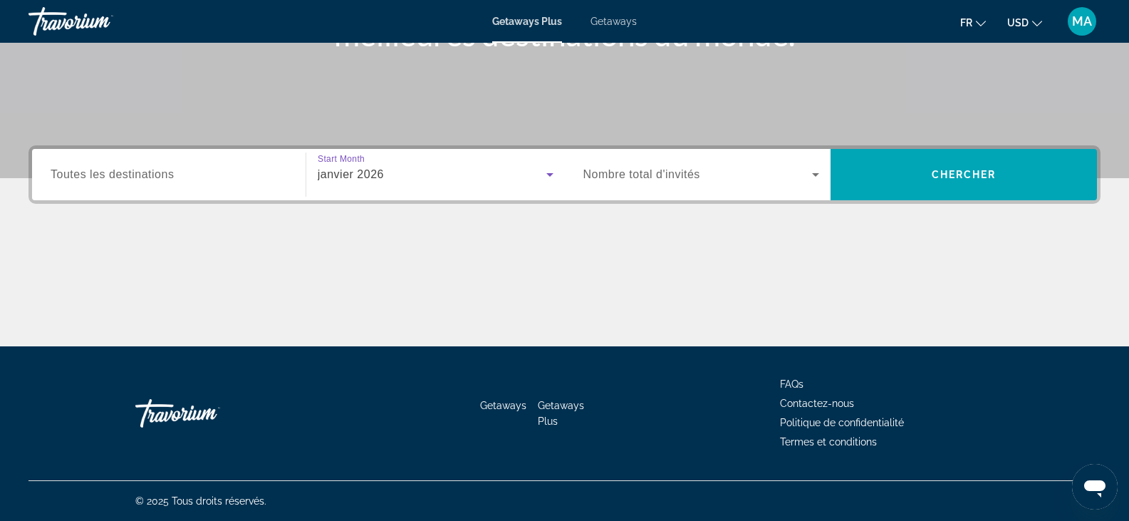
click at [632, 170] on span "Nombre total d'invités" at bounding box center [642, 174] width 117 height 12
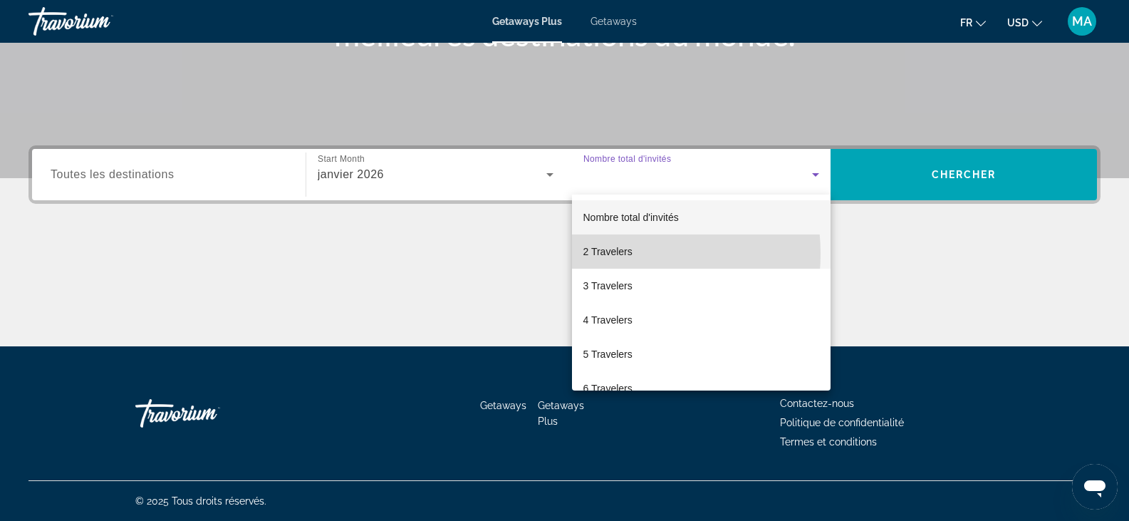
click at [606, 254] on span "2 Travelers" at bounding box center [608, 251] width 49 height 17
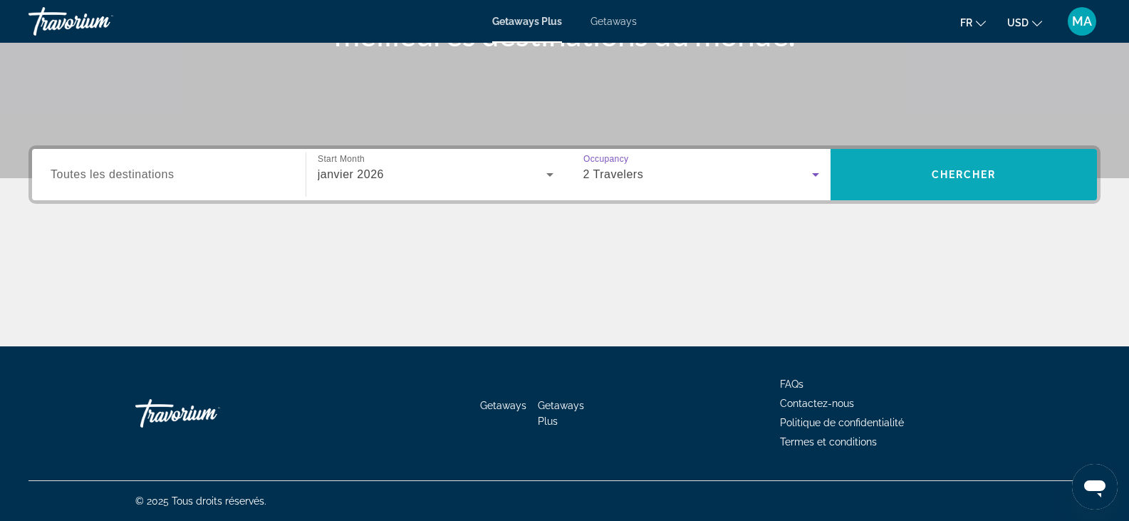
click at [899, 173] on span "Search" at bounding box center [964, 174] width 266 height 34
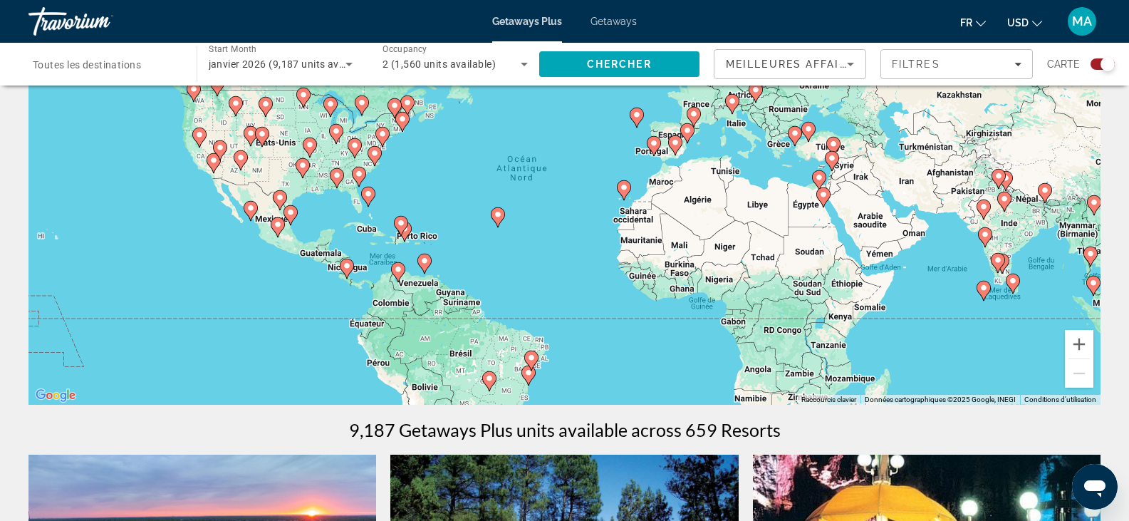
scroll to position [143, 0]
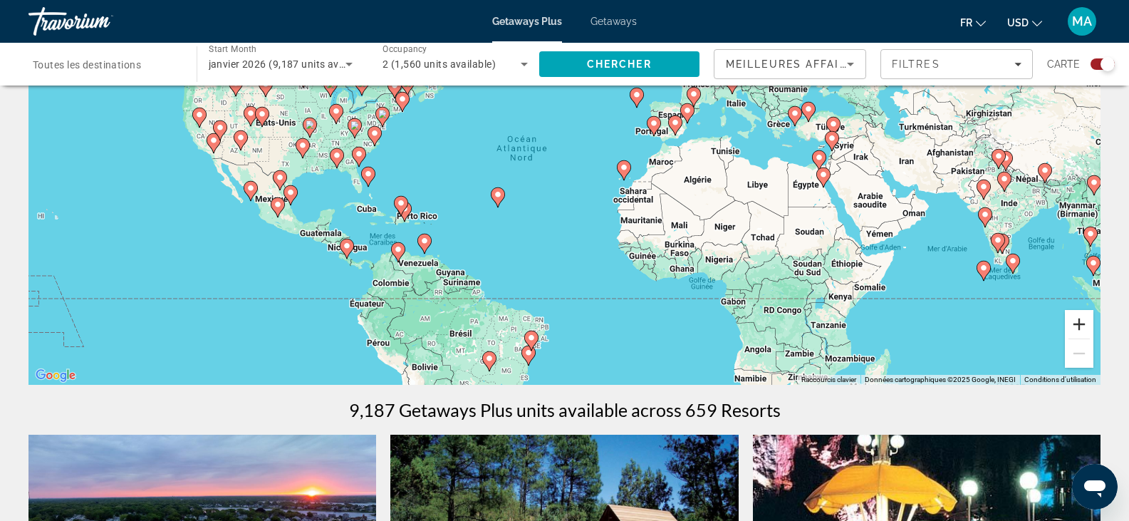
click at [1080, 324] on button "Zoom avant" at bounding box center [1079, 324] width 29 height 29
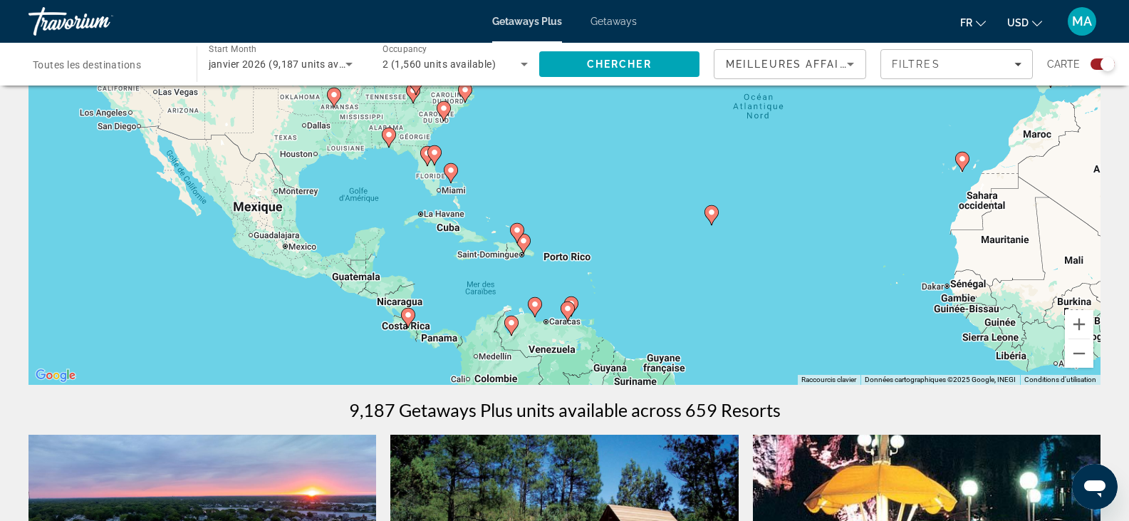
drag, startPoint x: 303, startPoint y: 171, endPoint x: 587, endPoint y: 152, distance: 284.9
click at [587, 152] on div "Pour activer le glissement avec le clavier, appuyez sur Alt+Entrée. Une fois ce…" at bounding box center [565, 171] width 1072 height 428
click at [408, 314] on image "Main content" at bounding box center [408, 315] width 9 height 9
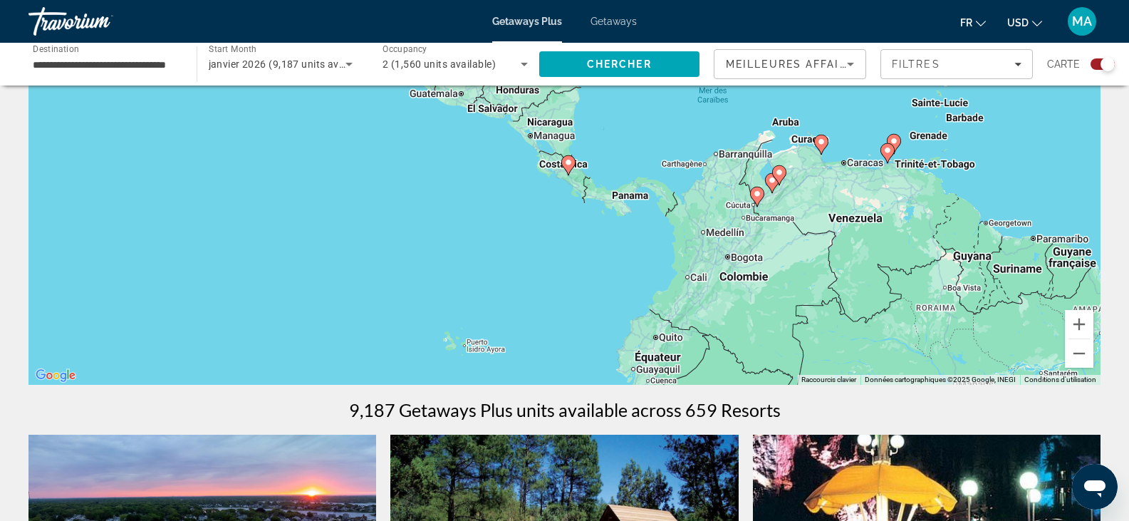
click at [567, 164] on image "Main content" at bounding box center [568, 162] width 9 height 9
type input "**********"
